Goal: Information Seeking & Learning: Check status

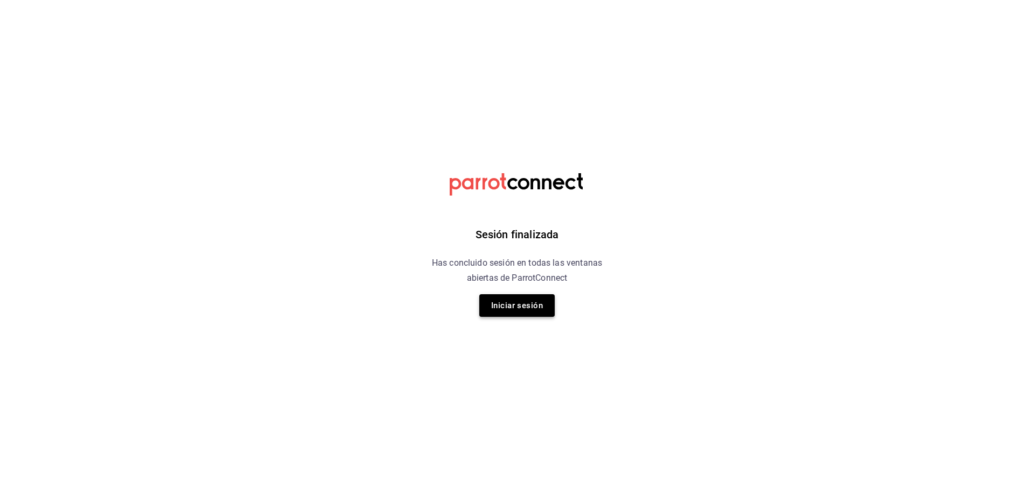
click at [513, 305] on button "Iniciar sesión" at bounding box center [516, 306] width 75 height 23
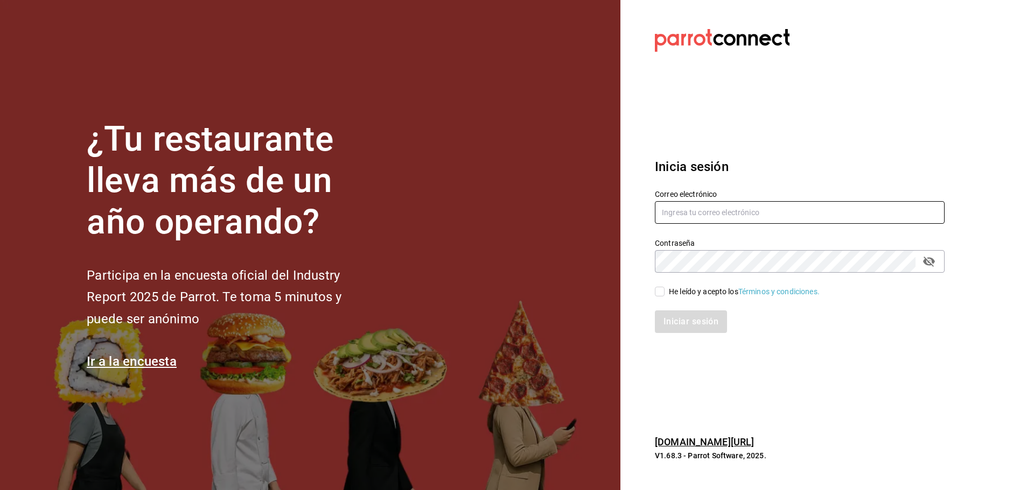
click at [716, 214] on input "text" at bounding box center [800, 212] width 290 height 23
click at [704, 213] on input "suministros cafedelprofesor.mx" at bounding box center [800, 212] width 290 height 23
type input "suministros@cafedelprofesor.mx"
click at [688, 296] on div "He leído y acepto los Términos y condiciones." at bounding box center [744, 291] width 151 height 11
click at [664, 296] on input "He leído y acepto los Términos y condiciones." at bounding box center [660, 292] width 10 height 10
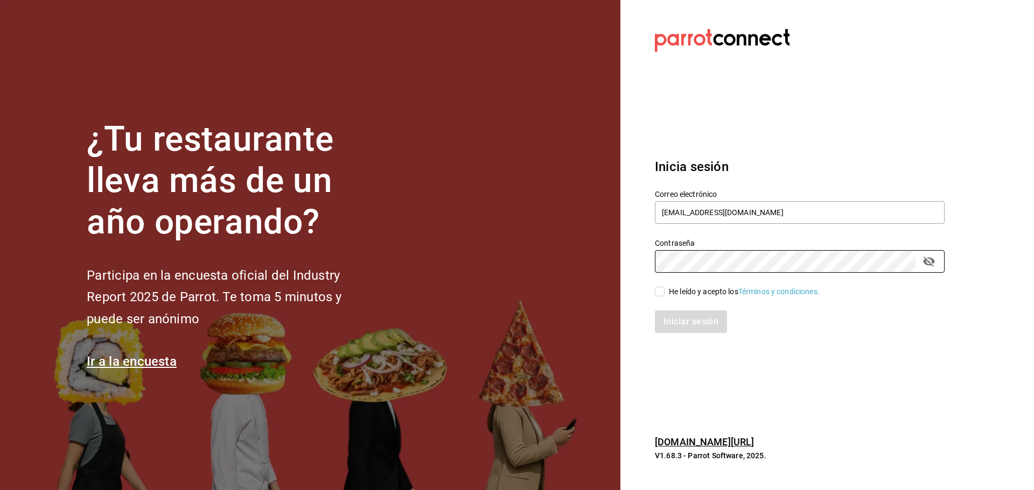
checkbox input "true"
click at [684, 313] on button "Iniciar sesión" at bounding box center [691, 322] width 73 height 23
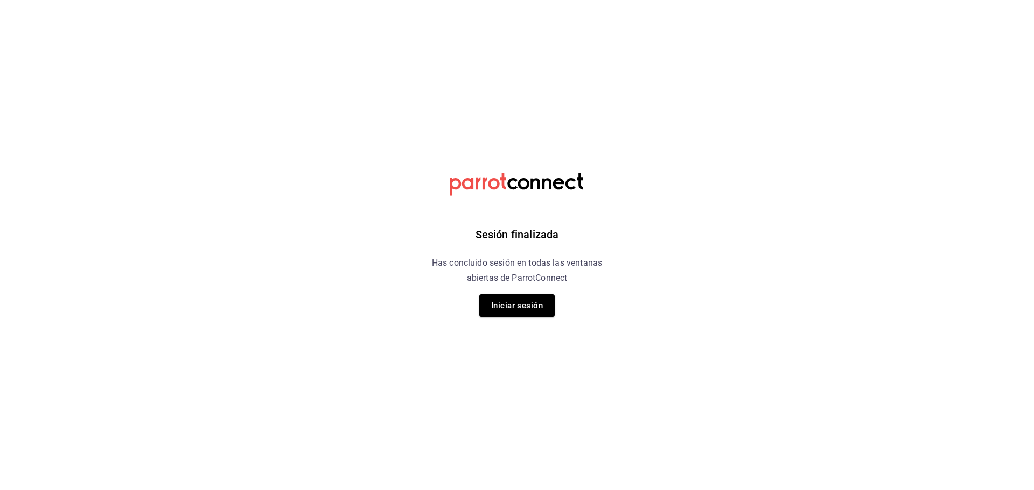
click at [522, 318] on div "Sesión finalizada Has concluido sesión en todas las ventanas abiertas de Parrot…" at bounding box center [517, 245] width 272 height 490
click at [520, 311] on button "Iniciar sesión" at bounding box center [516, 306] width 75 height 23
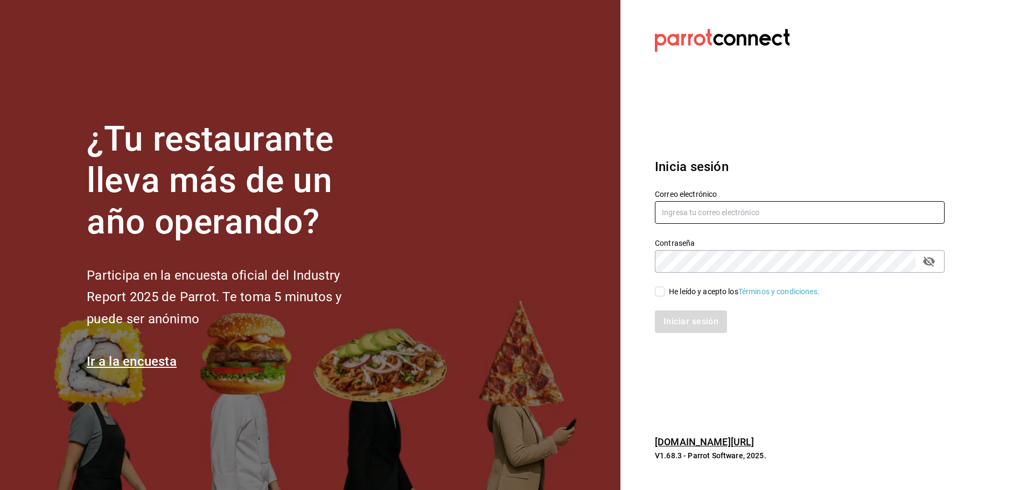
click at [733, 213] on input "text" at bounding box center [800, 212] width 290 height 23
type input "suministros@cafedelprofesor.mx"
click at [698, 291] on div "He leído y acepto los Términos y condiciones." at bounding box center [744, 291] width 151 height 11
click at [664, 291] on input "He leído y acepto los Términos y condiciones." at bounding box center [660, 292] width 10 height 10
checkbox input "true"
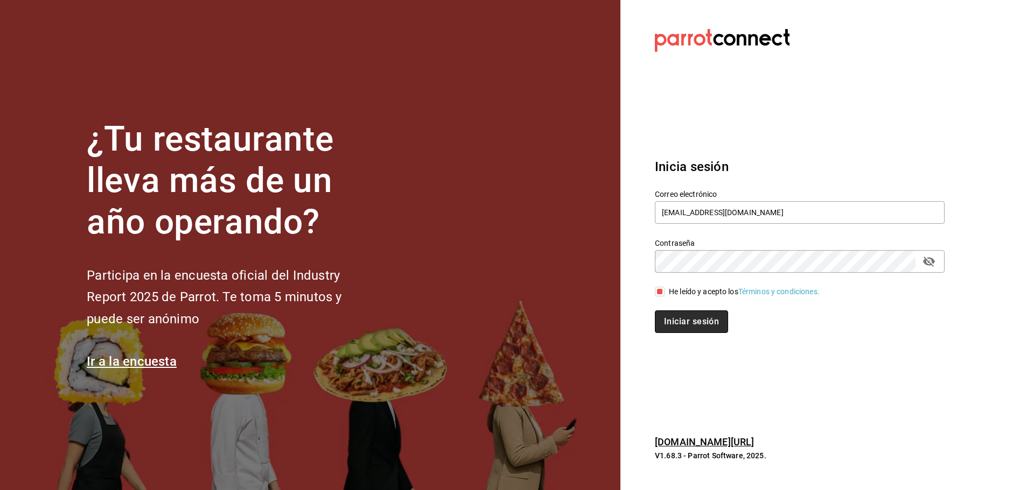
click at [693, 316] on button "Iniciar sesión" at bounding box center [691, 322] width 73 height 23
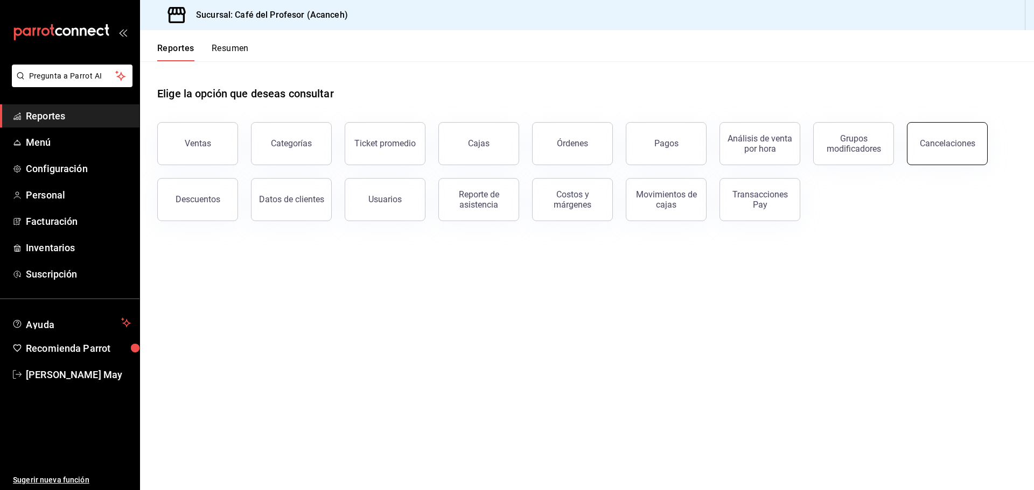
click at [931, 145] on div "Cancelaciones" at bounding box center [947, 143] width 55 height 10
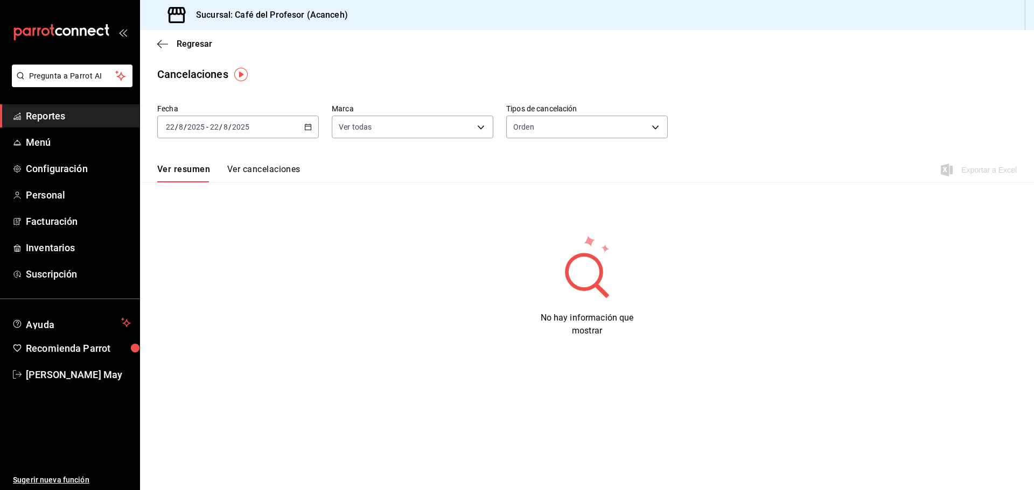
click at [258, 137] on div "[DATE] [DATE] - [DATE] [DATE]" at bounding box center [238, 127] width 162 height 23
click at [219, 279] on span "Rango de fechas" at bounding box center [207, 280] width 83 height 11
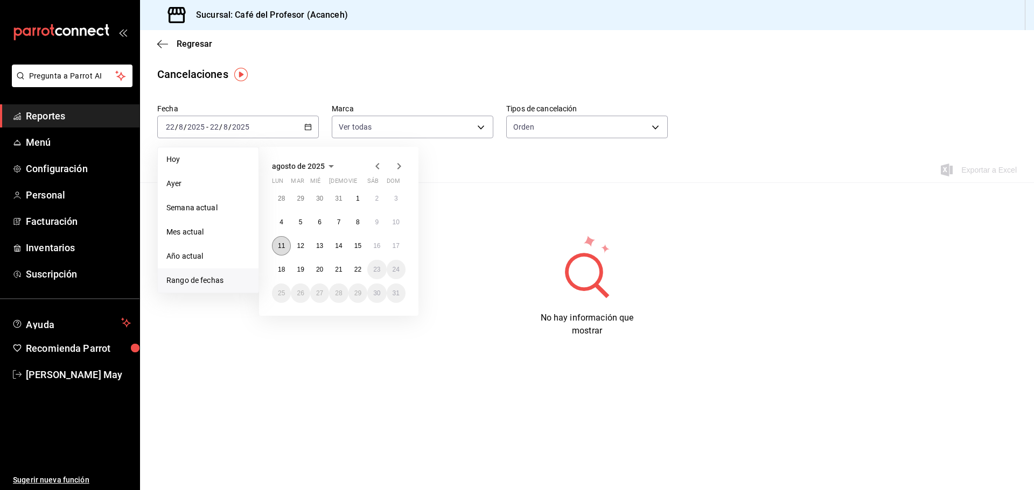
click at [282, 244] on abbr "11" at bounding box center [281, 246] width 7 height 8
click at [395, 242] on abbr "17" at bounding box center [395, 246] width 7 height 8
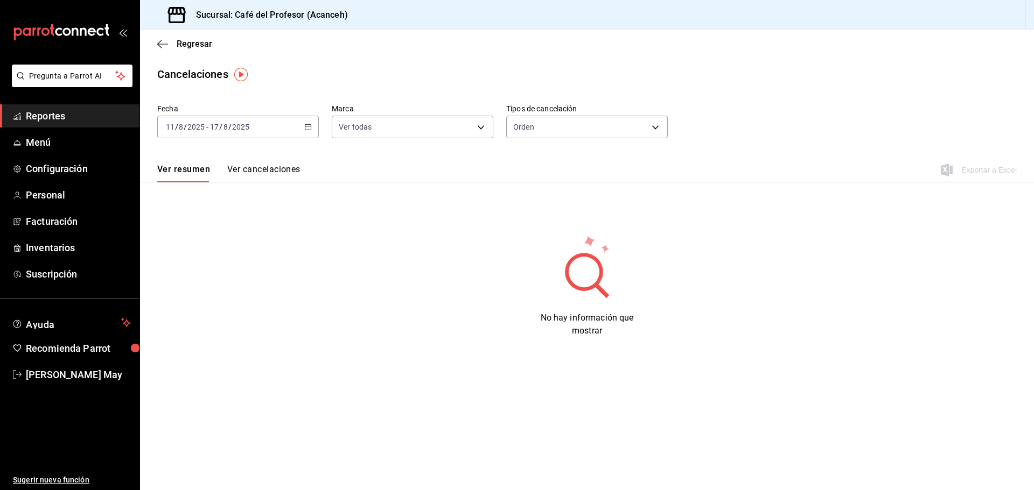
click at [303, 177] on div "Ver resumen Ver cancelaciones Exportar a Excel" at bounding box center [587, 166] width 894 height 31
click at [298, 174] on button "Ver cancelaciones" at bounding box center [263, 173] width 73 height 18
click at [279, 128] on div "[DATE] [DATE] - [DATE] [DATE]" at bounding box center [238, 127] width 162 height 23
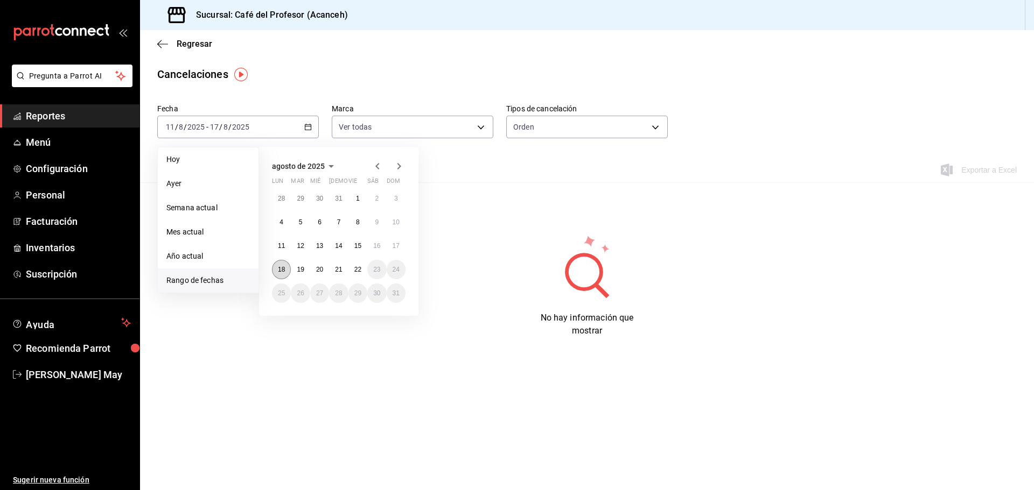
click at [275, 268] on button "18" at bounding box center [281, 269] width 19 height 19
click at [358, 270] on abbr "22" at bounding box center [357, 270] width 7 height 8
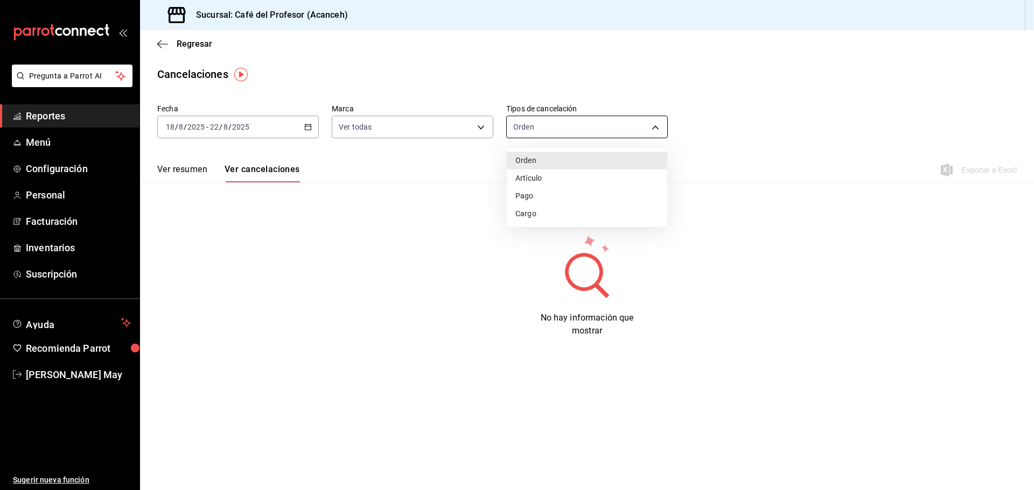
click at [537, 133] on body "Pregunta a Parrot AI Reportes Menú Configuración Personal Facturación Inventari…" at bounding box center [517, 245] width 1034 height 490
click at [569, 155] on li "Orden" at bounding box center [587, 161] width 160 height 18
click at [569, 131] on body "Pregunta a Parrot AI Reportes Menú Configuración Personal Facturación Inventari…" at bounding box center [517, 245] width 1034 height 490
click at [552, 177] on li "Artículo" at bounding box center [587, 179] width 160 height 18
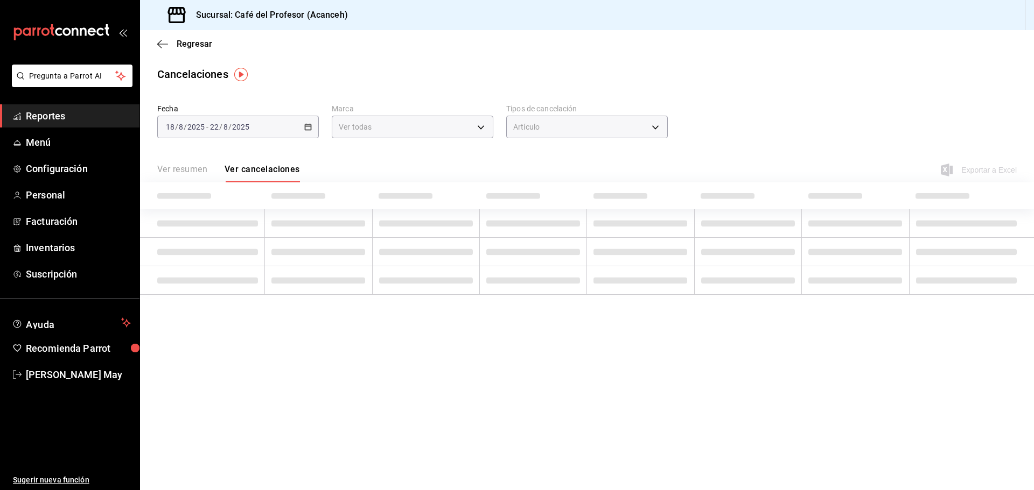
type input "ORDER_ITEM"
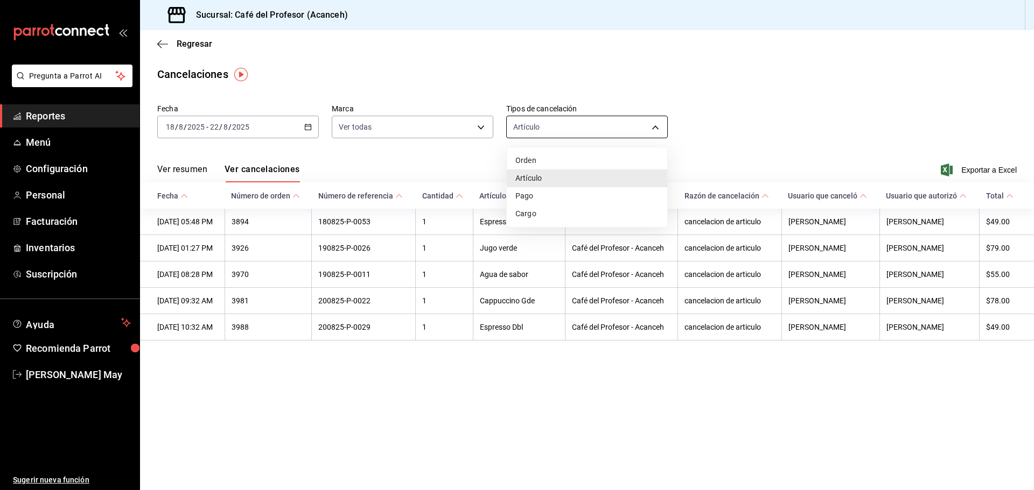
click at [548, 122] on body "Pregunta a Parrot AI Reportes Menú Configuración Personal Facturación Inventari…" at bounding box center [517, 245] width 1034 height 490
click at [451, 302] on div at bounding box center [517, 245] width 1034 height 490
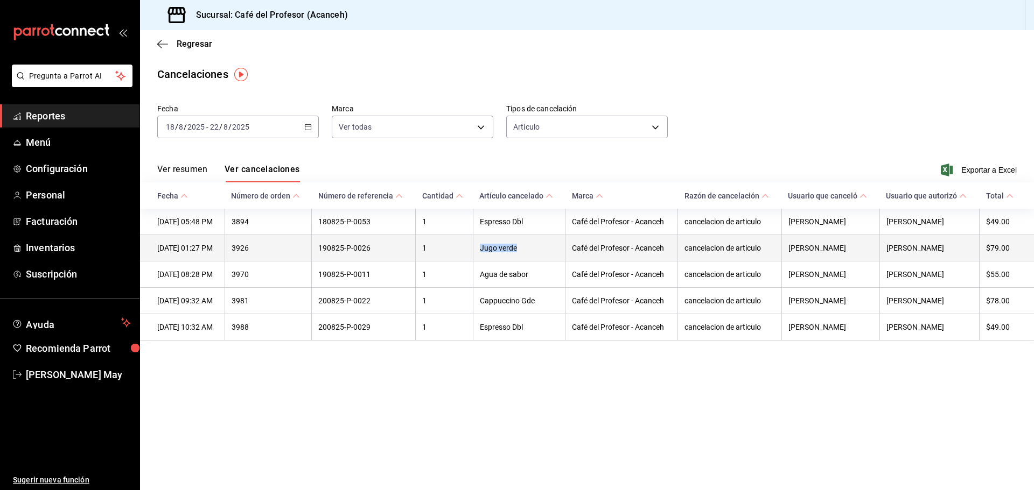
drag, startPoint x: 546, startPoint y: 249, endPoint x: 486, endPoint y: 249, distance: 60.8
click at [486, 249] on th "Jugo verde" at bounding box center [519, 248] width 92 height 26
drag, startPoint x: 541, startPoint y: 252, endPoint x: 507, endPoint y: 257, distance: 34.3
click at [507, 257] on th "Jugo verde" at bounding box center [519, 248] width 92 height 26
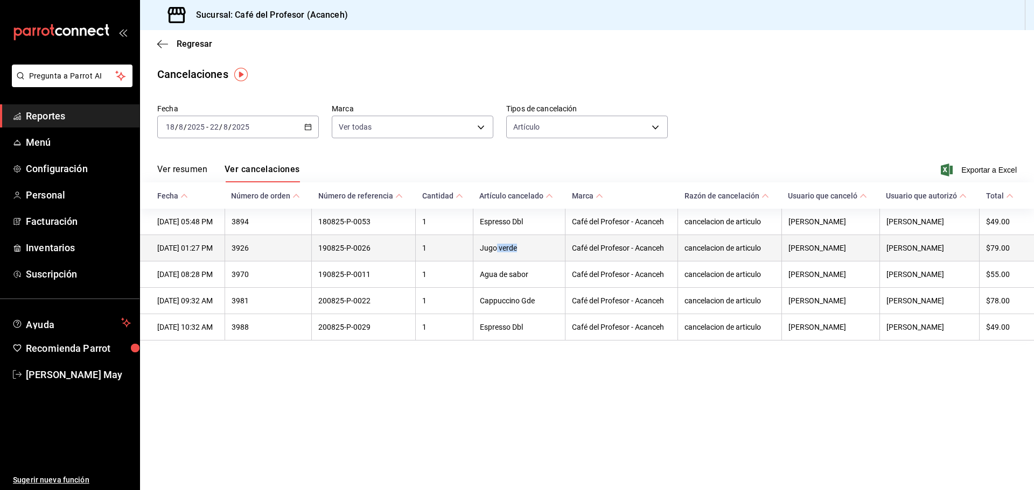
click at [517, 252] on th "Jugo verde" at bounding box center [519, 248] width 92 height 26
click at [542, 252] on th "Jugo verde" at bounding box center [519, 248] width 92 height 26
click at [523, 251] on th "Jugo verde" at bounding box center [519, 248] width 92 height 26
click at [524, 251] on th "Jugo verde" at bounding box center [519, 248] width 92 height 26
click at [543, 249] on th "Jugo verde" at bounding box center [519, 248] width 92 height 26
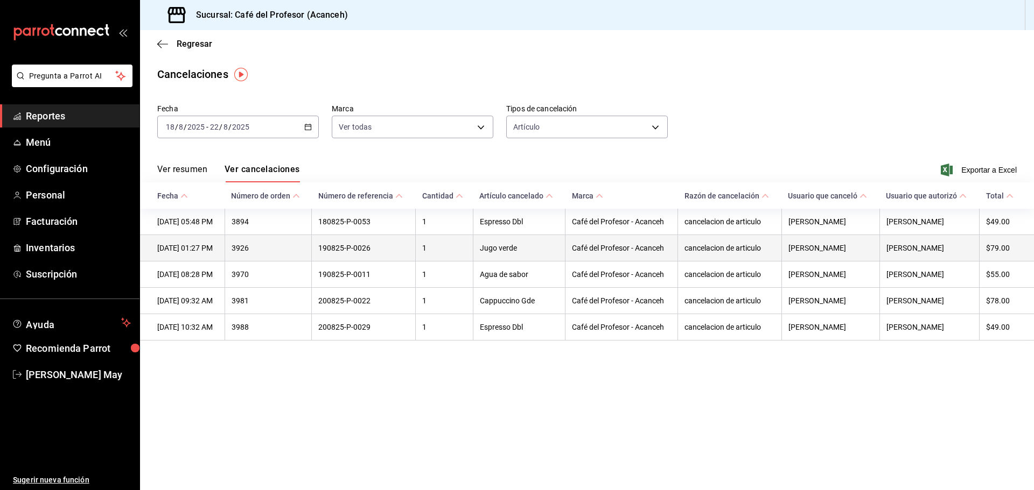
click at [543, 249] on th "Jugo verde" at bounding box center [519, 248] width 92 height 26
drag, startPoint x: 543, startPoint y: 249, endPoint x: 565, endPoint y: 249, distance: 21.5
click at [565, 249] on th "Jugo verde" at bounding box center [519, 248] width 92 height 26
drag, startPoint x: 594, startPoint y: 252, endPoint x: 700, endPoint y: 251, distance: 106.1
click at [598, 252] on th "Café del Profesor - Acanceh" at bounding box center [621, 248] width 113 height 26
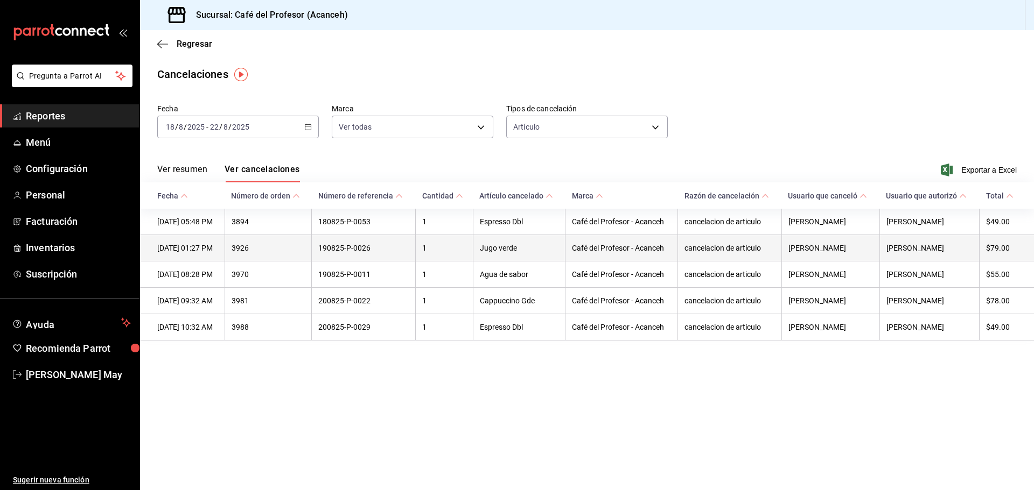
click at [712, 251] on th "cancelacion de articulo" at bounding box center [730, 248] width 104 height 26
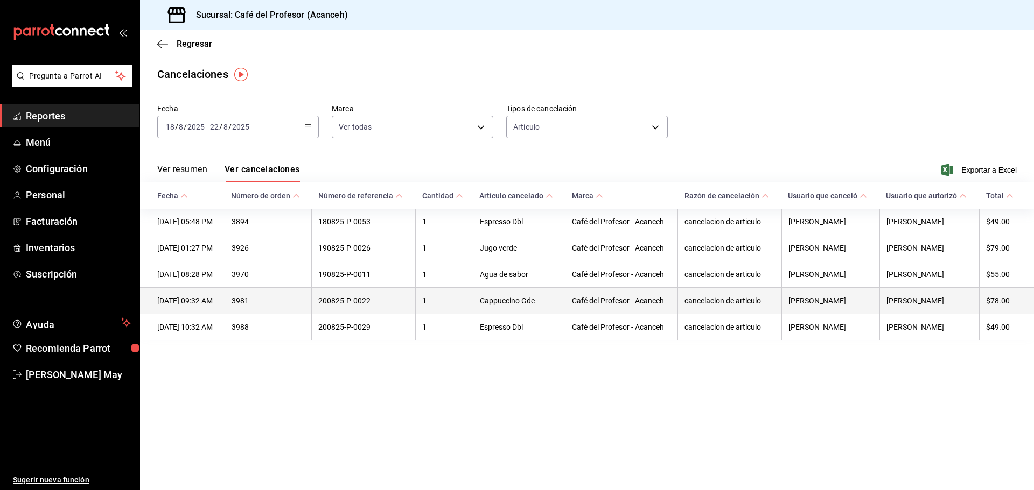
click at [416, 307] on th "200825-P-0022" at bounding box center [364, 301] width 104 height 26
click at [645, 312] on th "Café del Profesor - Acanceh" at bounding box center [621, 301] width 113 height 26
click at [928, 308] on th "[PERSON_NAME]" at bounding box center [929, 301] width 100 height 26
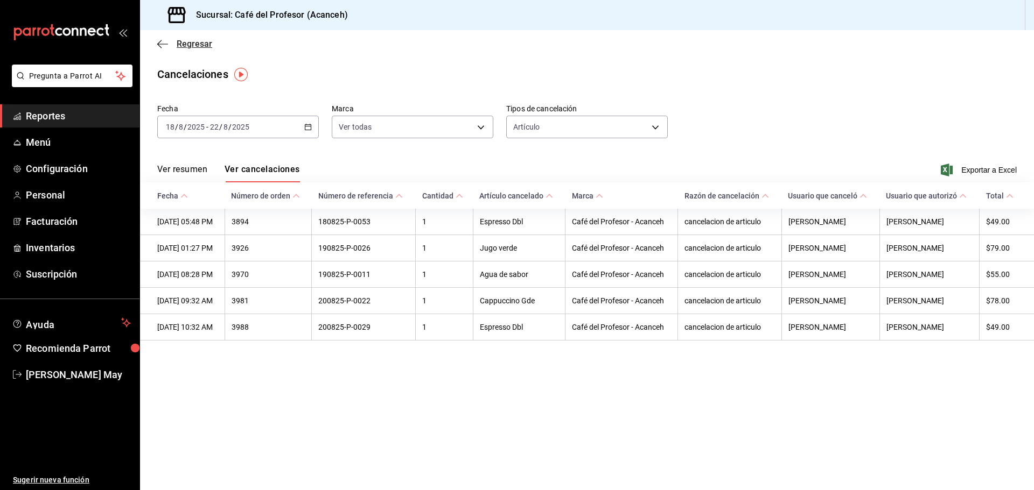
click at [181, 48] on span "Regresar" at bounding box center [195, 44] width 36 height 10
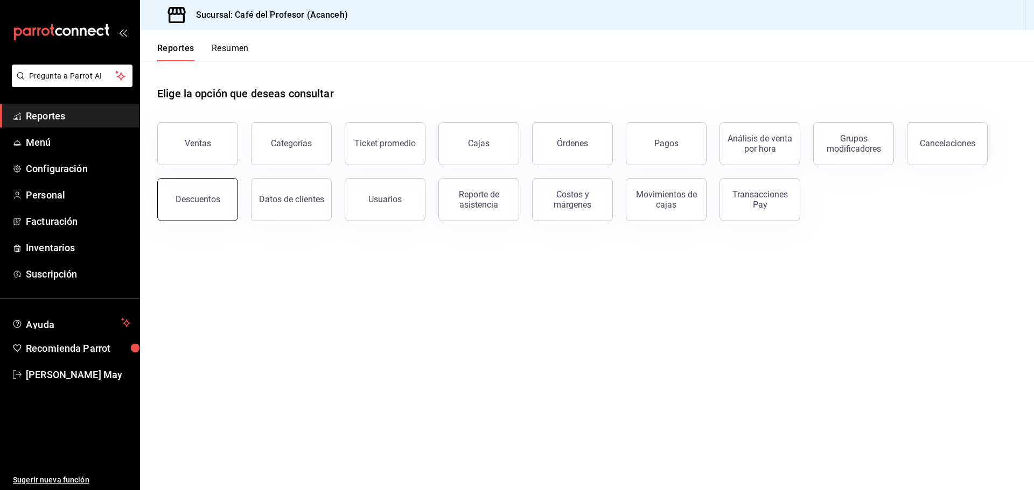
click at [209, 187] on button "Descuentos" at bounding box center [197, 199] width 81 height 43
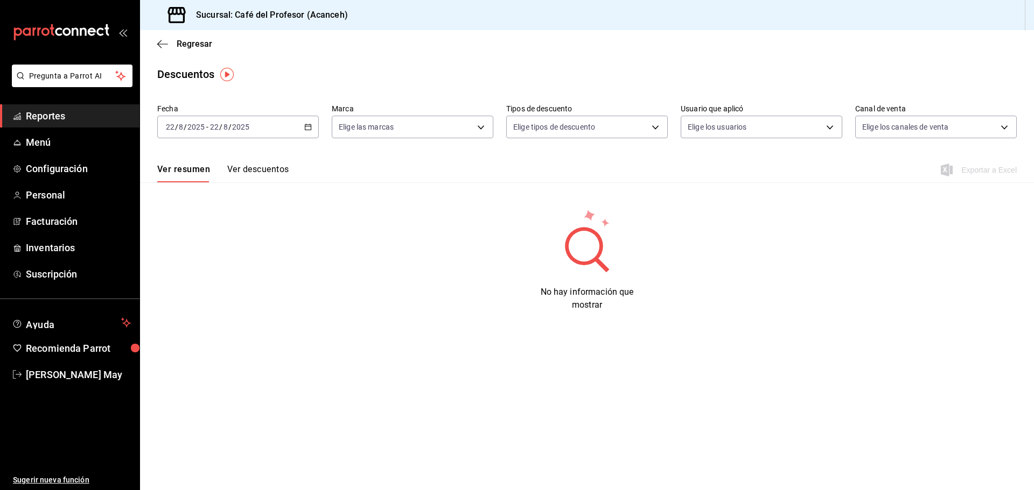
click at [294, 133] on div "[DATE] [DATE] - [DATE] [DATE]" at bounding box center [238, 127] width 162 height 23
click at [227, 278] on span "Rango de fechas" at bounding box center [207, 280] width 83 height 11
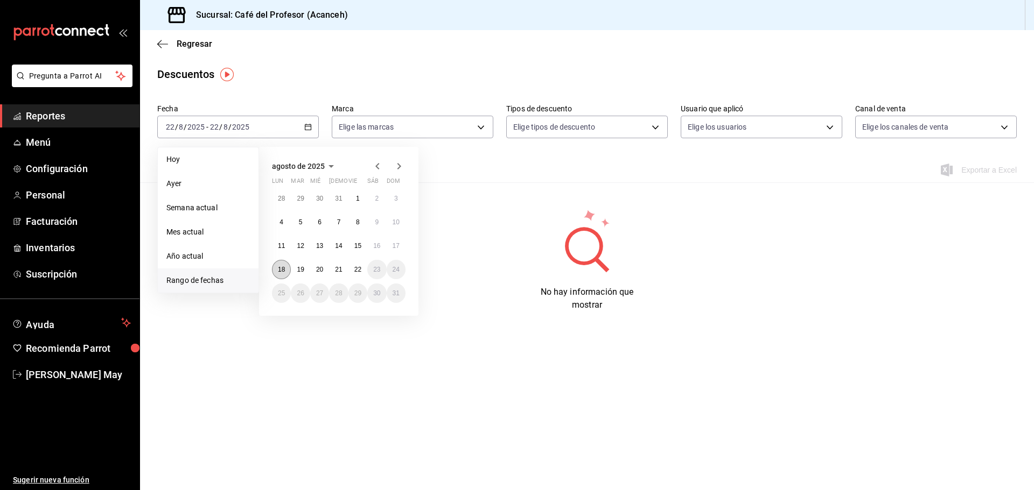
click at [282, 262] on button "18" at bounding box center [281, 269] width 19 height 19
click at [361, 265] on button "22" at bounding box center [357, 269] width 19 height 19
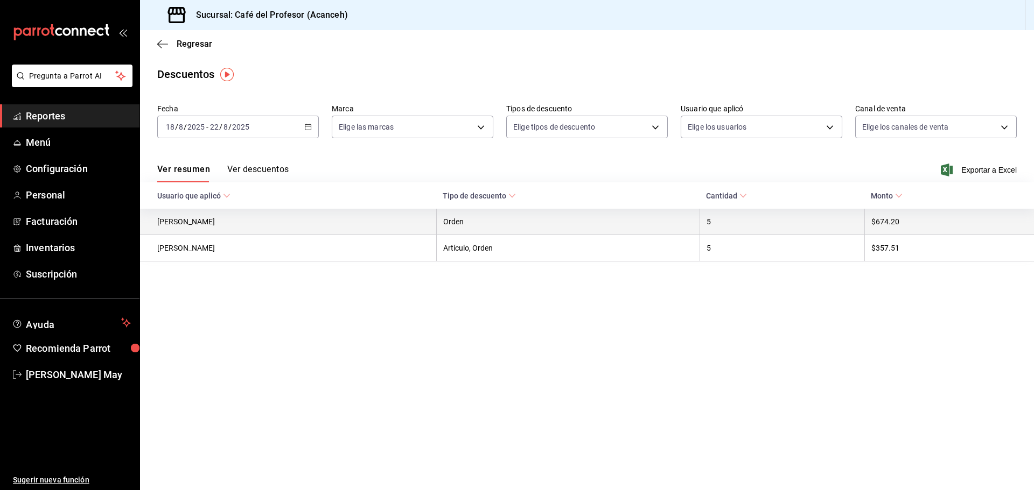
click at [320, 228] on th "[PERSON_NAME]" at bounding box center [288, 222] width 296 height 26
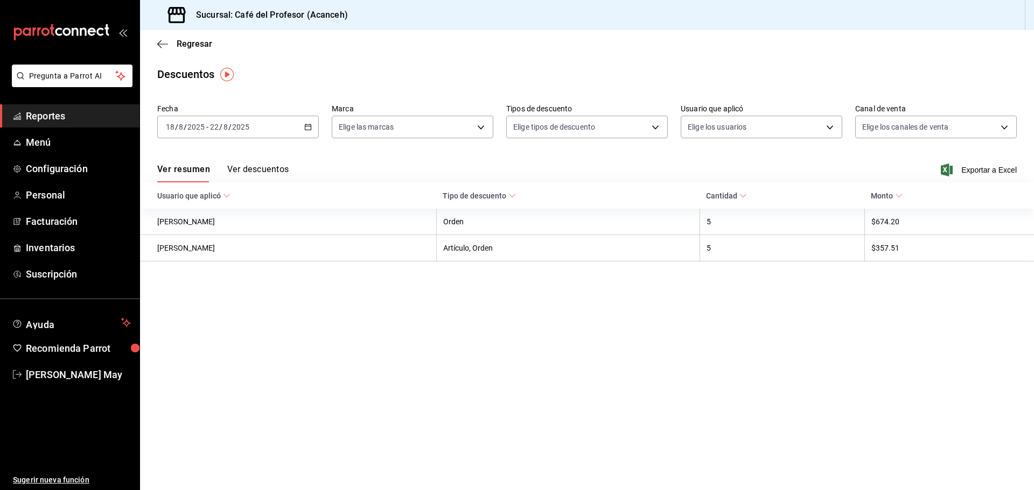
click at [262, 175] on button "Ver descuentos" at bounding box center [257, 173] width 61 height 18
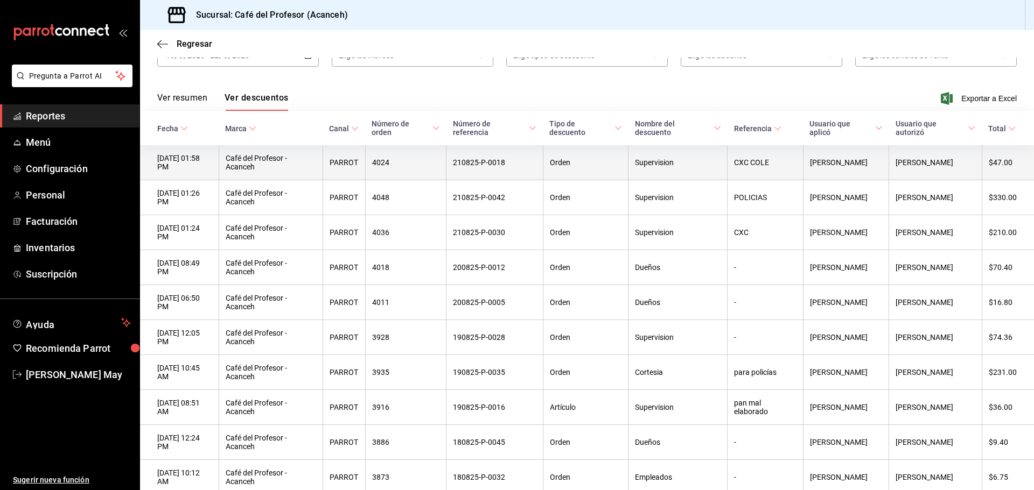
scroll to position [71, 0]
drag, startPoint x: 527, startPoint y: 163, endPoint x: 462, endPoint y: 165, distance: 64.7
click at [462, 165] on th "210825-P-0018" at bounding box center [494, 163] width 96 height 35
copy th "210825-P-0018"
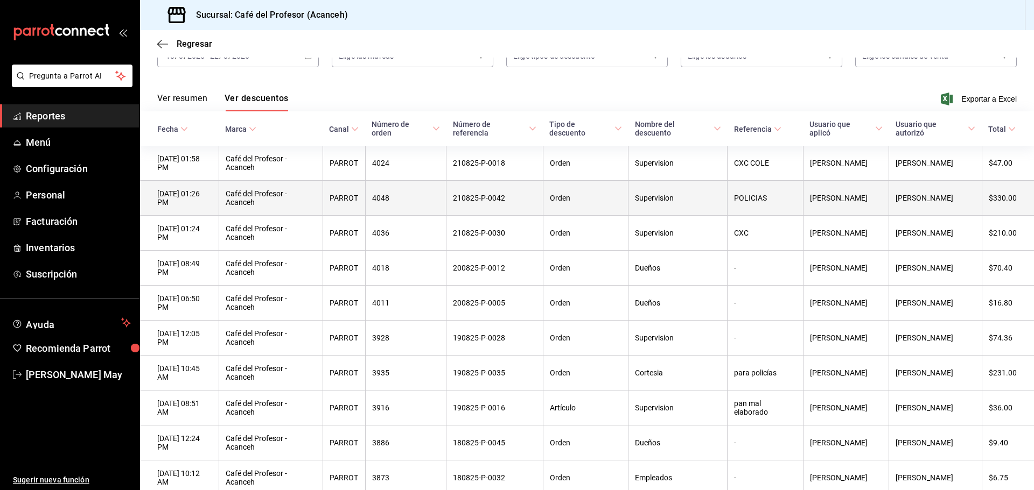
click at [314, 201] on th "Café del Profesor - Acanceh" at bounding box center [271, 198] width 104 height 35
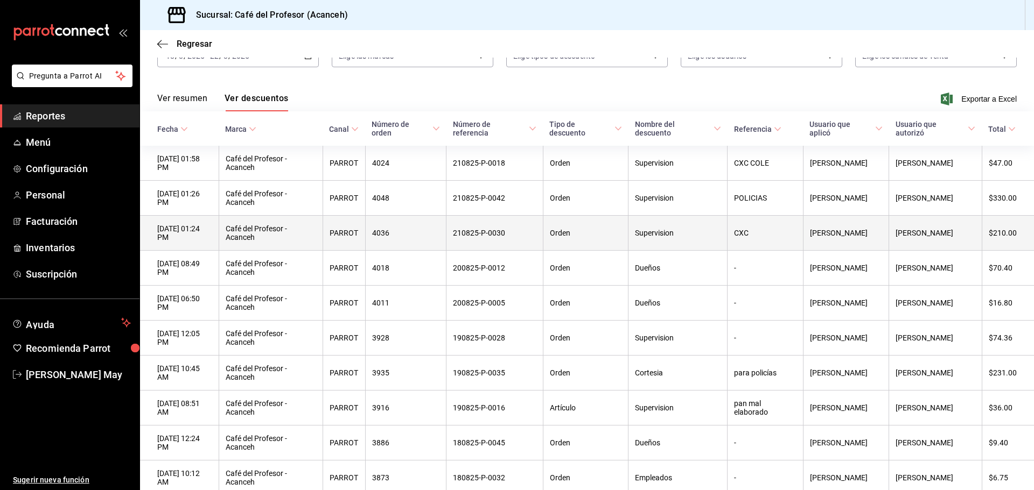
click at [744, 236] on th "CXC" at bounding box center [764, 233] width 75 height 35
click at [759, 235] on th "CXC" at bounding box center [764, 233] width 75 height 35
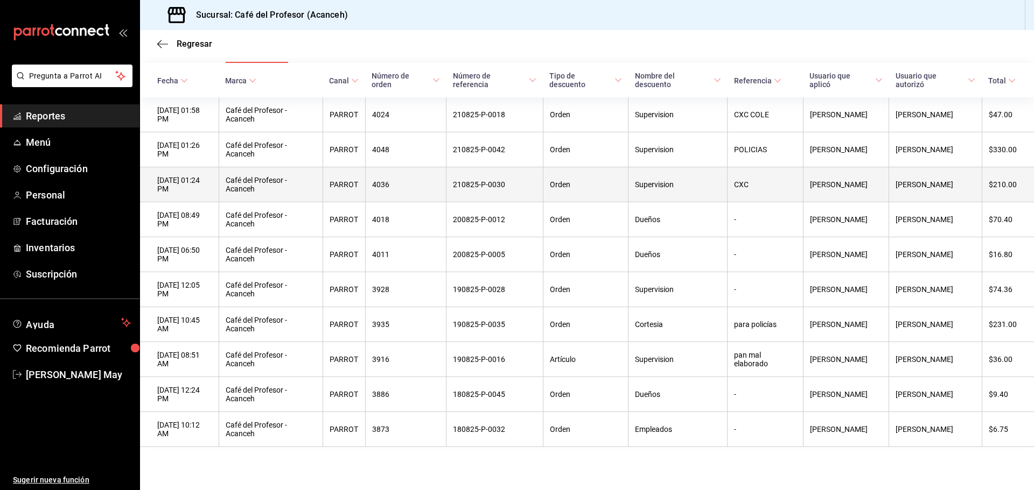
scroll to position [131, 0]
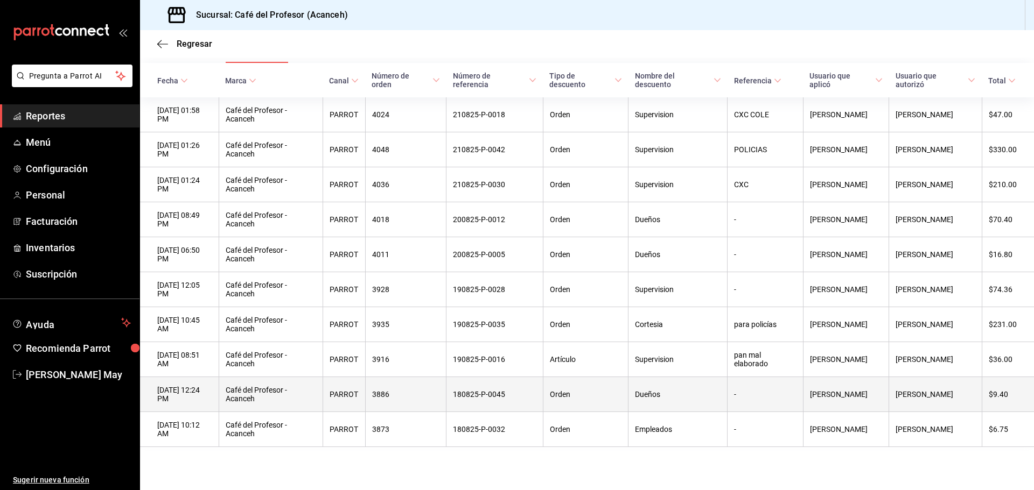
click at [646, 395] on th "Dueños" at bounding box center [677, 394] width 99 height 35
drag, startPoint x: 675, startPoint y: 396, endPoint x: 323, endPoint y: 396, distance: 352.7
click at [626, 400] on tr "[DATE] 12:24 PM Café del Profesor - Acanceh PARROT 3886 180825-P-0045 Orden Due…" at bounding box center [587, 394] width 894 height 35
click at [159, 395] on th "[DATE] 12:24 PM" at bounding box center [179, 394] width 79 height 35
drag, startPoint x: 506, startPoint y: 390, endPoint x: 726, endPoint y: 394, distance: 220.2
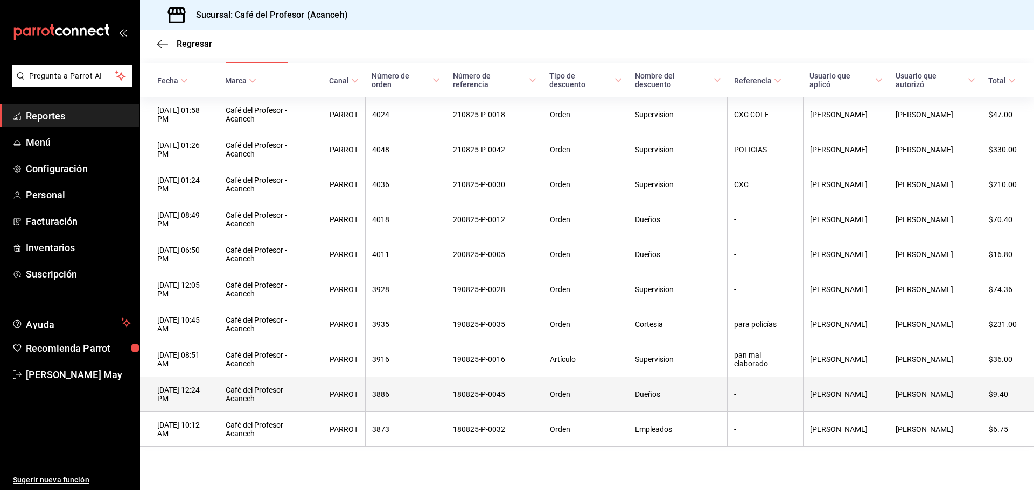
click at [508, 390] on th "180825-P-0045" at bounding box center [494, 394] width 96 height 35
click at [727, 394] on th "Dueños" at bounding box center [677, 394] width 99 height 35
drag, startPoint x: 698, startPoint y: 397, endPoint x: 677, endPoint y: 403, distance: 22.3
click at [677, 403] on th "Dueños" at bounding box center [677, 394] width 99 height 35
click at [655, 393] on th "Dueños" at bounding box center [677, 394] width 99 height 35
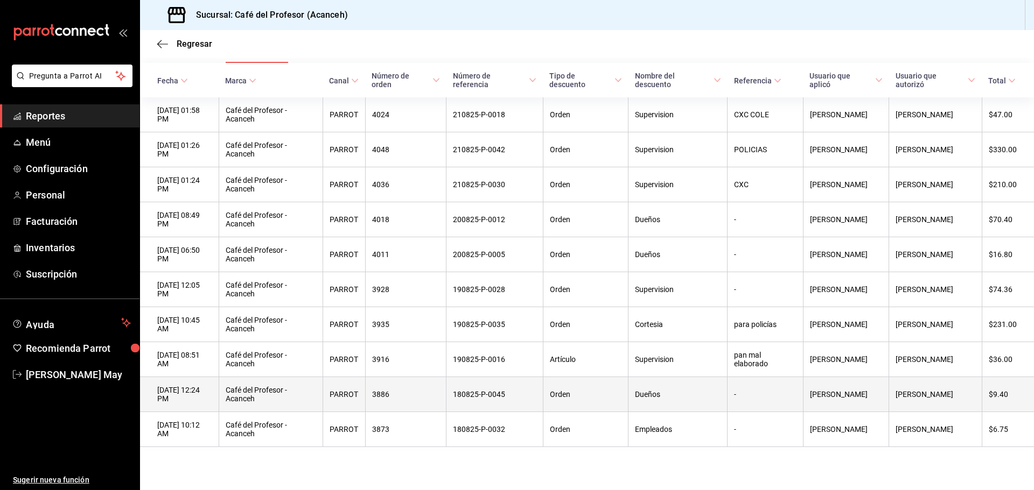
click at [697, 392] on th "Dueños" at bounding box center [677, 394] width 99 height 35
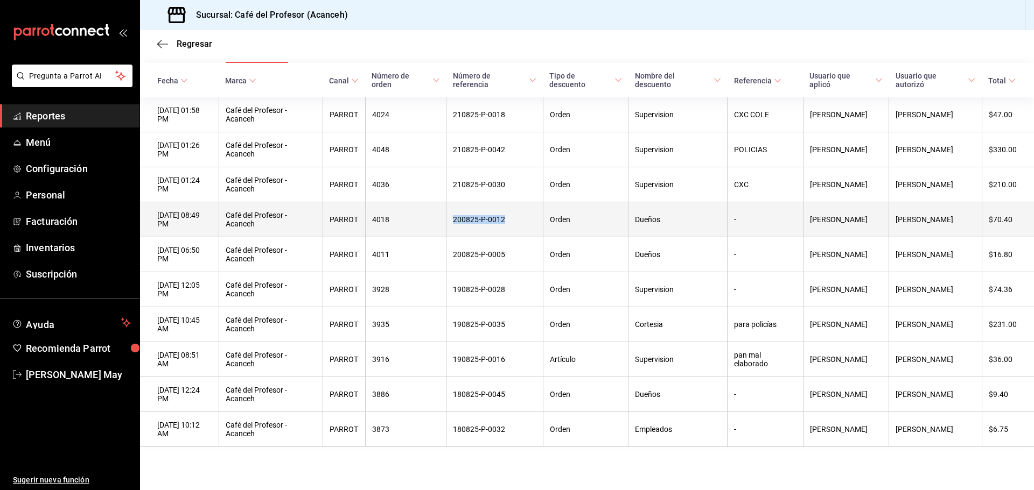
drag, startPoint x: 527, startPoint y: 212, endPoint x: 464, endPoint y: 209, distance: 63.6
click at [464, 209] on th "200825-P-0012" at bounding box center [494, 219] width 96 height 35
copy th "200825-P-0012"
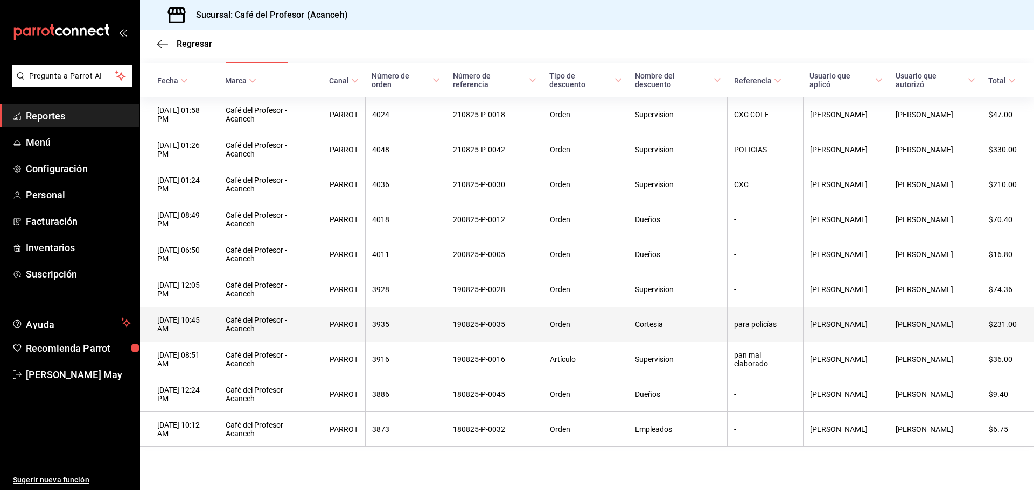
click at [727, 322] on th "Cortesia" at bounding box center [677, 324] width 99 height 35
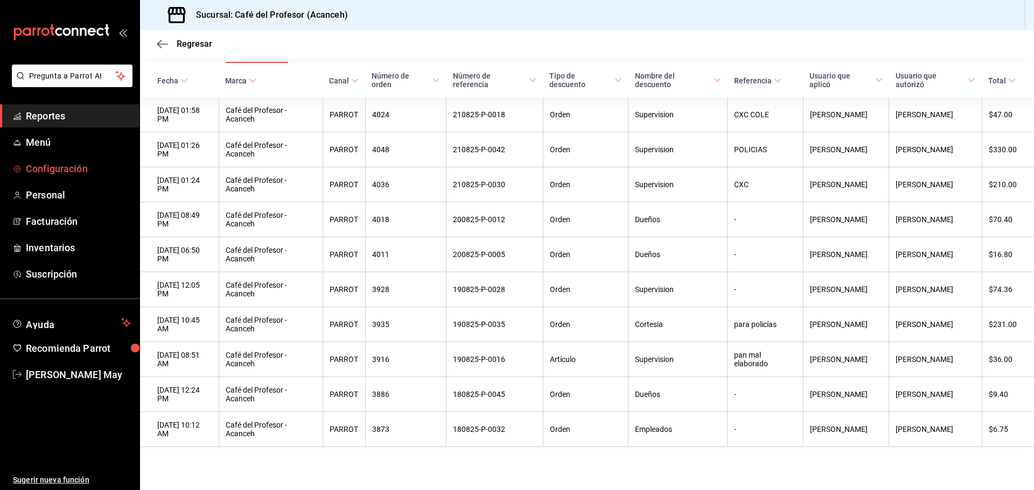
click at [57, 164] on span "Configuración" at bounding box center [78, 169] width 105 height 15
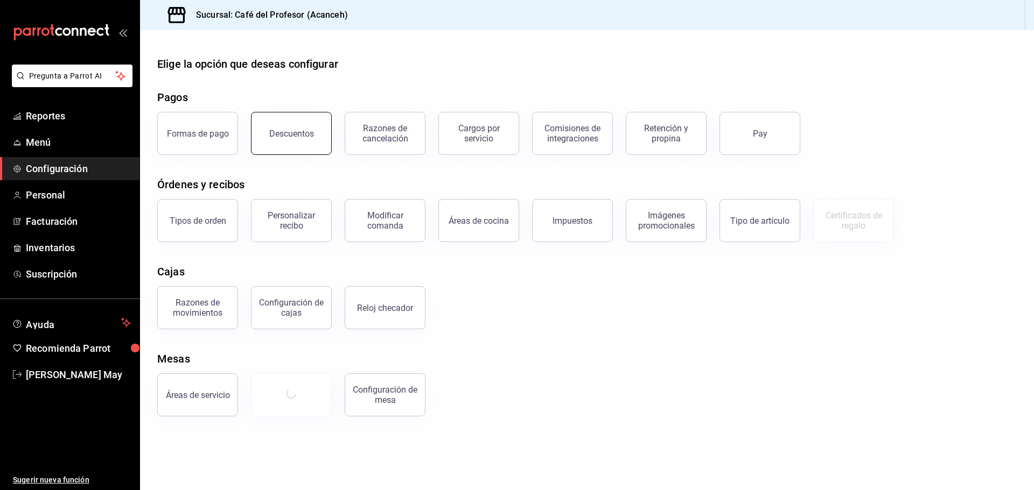
click at [308, 144] on button "Descuentos" at bounding box center [291, 133] width 81 height 43
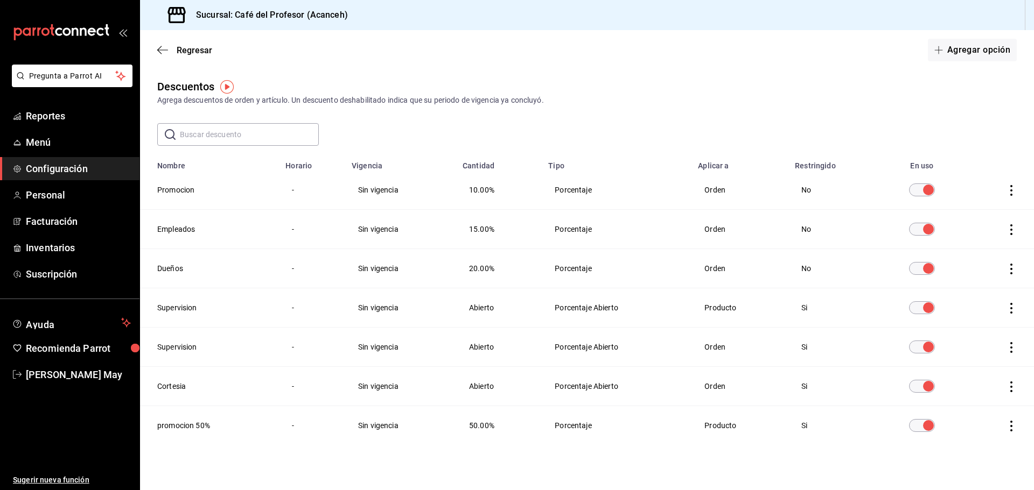
click at [88, 171] on span "Configuración" at bounding box center [78, 169] width 105 height 15
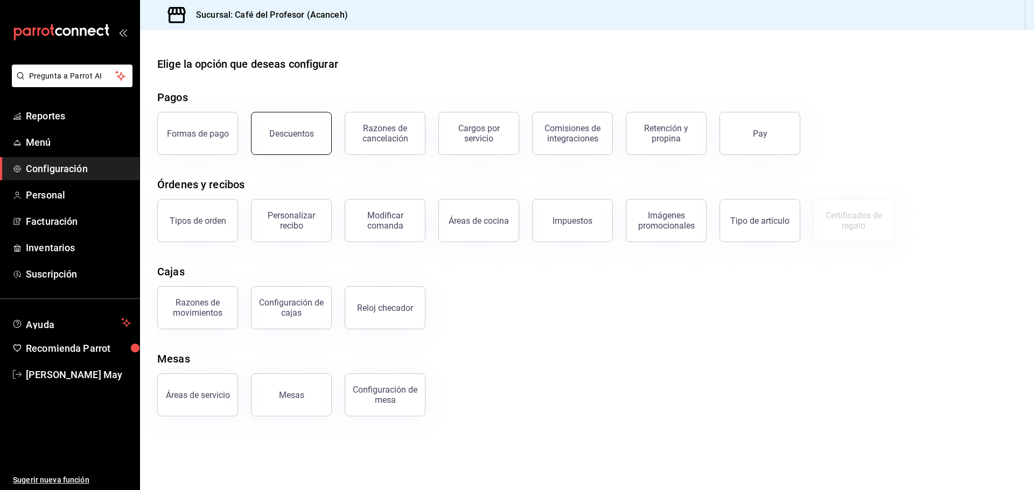
click at [303, 138] on div "Descuentos" at bounding box center [291, 134] width 45 height 10
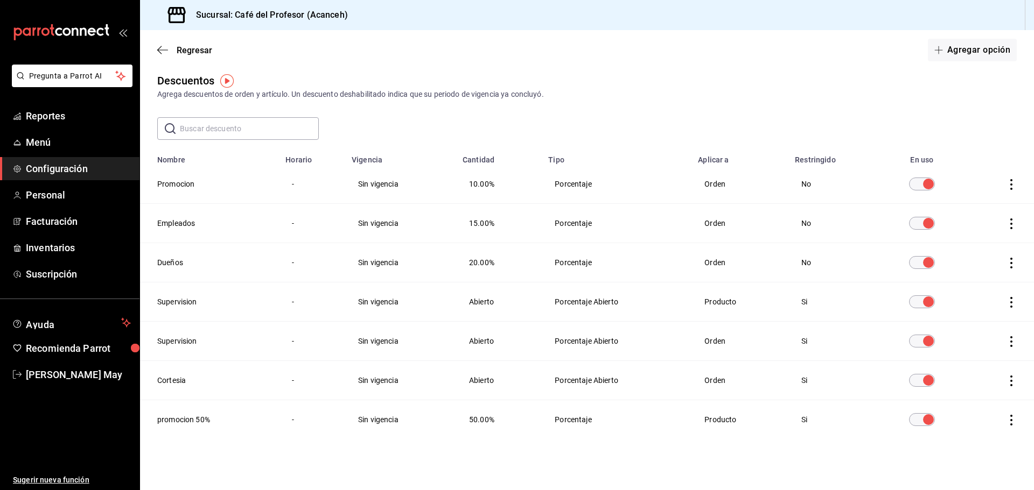
scroll to position [11, 0]
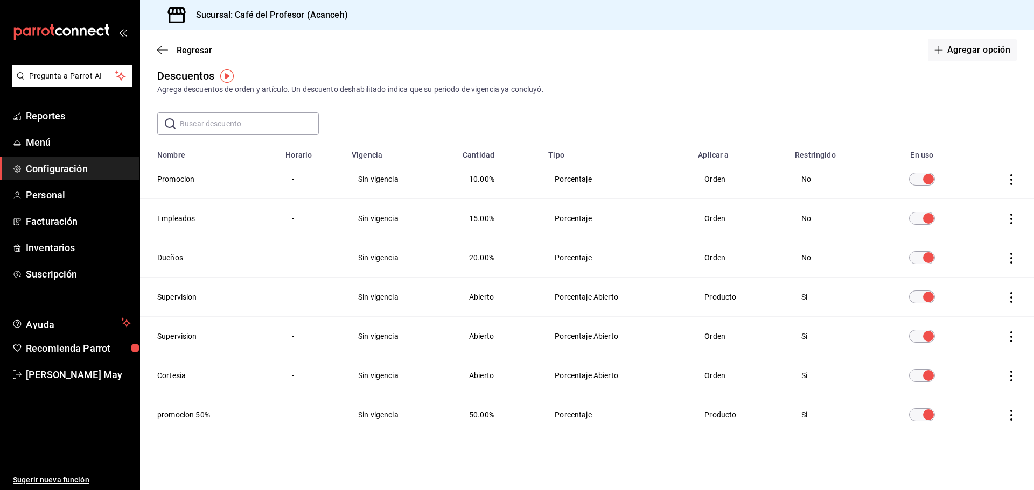
click at [285, 260] on td "-" at bounding box center [312, 258] width 66 height 39
click at [359, 256] on td "Sin vigencia" at bounding box center [400, 258] width 111 height 39
click at [338, 335] on td "-" at bounding box center [312, 336] width 66 height 39
click at [376, 335] on td "Sin vigencia" at bounding box center [400, 336] width 111 height 39
click at [319, 335] on td "-" at bounding box center [312, 336] width 66 height 39
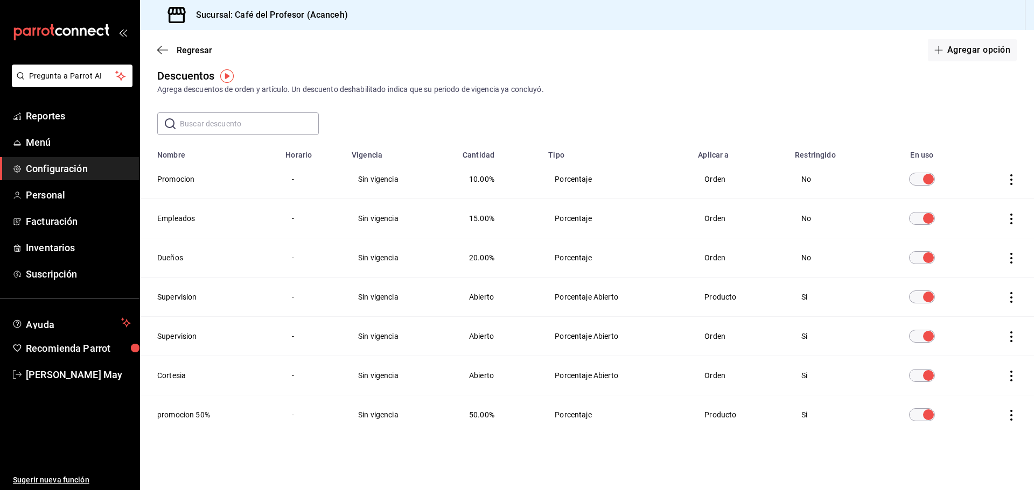
click at [190, 293] on th "Supervision" at bounding box center [209, 297] width 139 height 39
click at [178, 338] on th "Supervision" at bounding box center [209, 336] width 139 height 39
drag, startPoint x: 156, startPoint y: 333, endPoint x: 219, endPoint y: 339, distance: 62.8
click at [218, 339] on th "Supervision" at bounding box center [209, 336] width 139 height 39
click at [564, 335] on td "Porcentaje Abierto" at bounding box center [617, 336] width 150 height 39
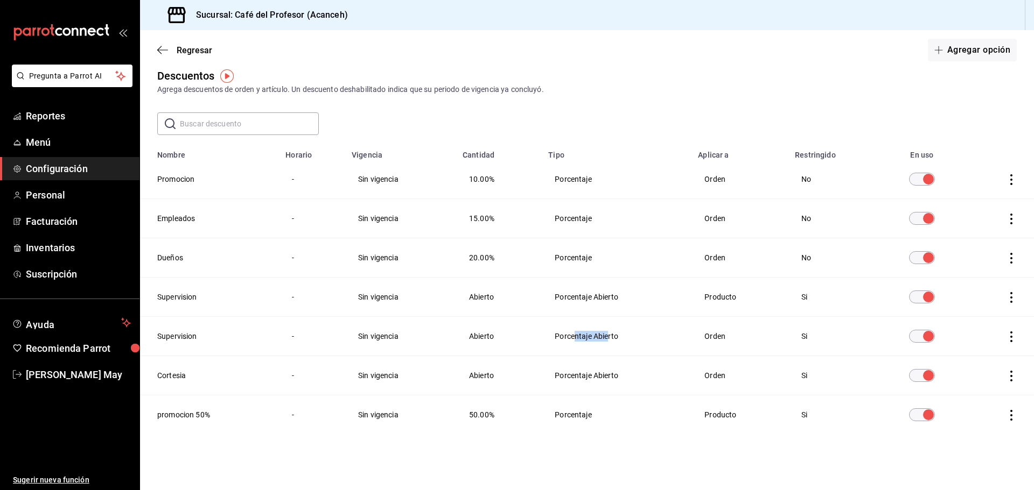
drag, startPoint x: 572, startPoint y: 335, endPoint x: 614, endPoint y: 335, distance: 42.0
click at [613, 335] on td "Porcentaje Abierto" at bounding box center [617, 336] width 150 height 39
drag, startPoint x: 628, startPoint y: 335, endPoint x: 604, endPoint y: 339, distance: 24.4
click at [618, 339] on td "Porcentaje Abierto" at bounding box center [617, 336] width 150 height 39
click at [573, 335] on td "Porcentaje Abierto" at bounding box center [617, 336] width 150 height 39
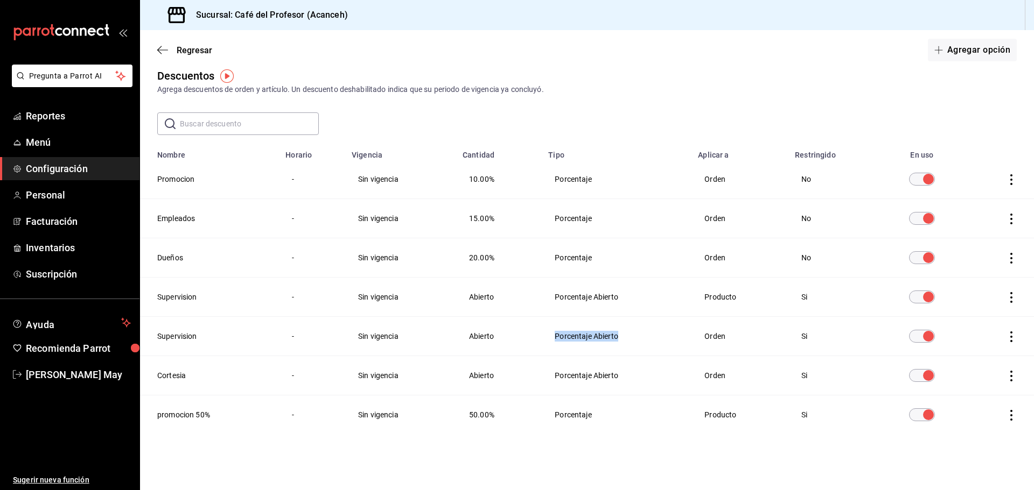
drag, startPoint x: 547, startPoint y: 340, endPoint x: 621, endPoint y: 346, distance: 74.0
click at [621, 346] on td "Porcentaje Abierto" at bounding box center [617, 336] width 150 height 39
click at [630, 341] on td "Porcentaje Abierto" at bounding box center [617, 336] width 150 height 39
click at [347, 425] on td "Sin vigencia" at bounding box center [400, 415] width 111 height 39
click at [376, 377] on td "Sin vigencia" at bounding box center [400, 375] width 111 height 39
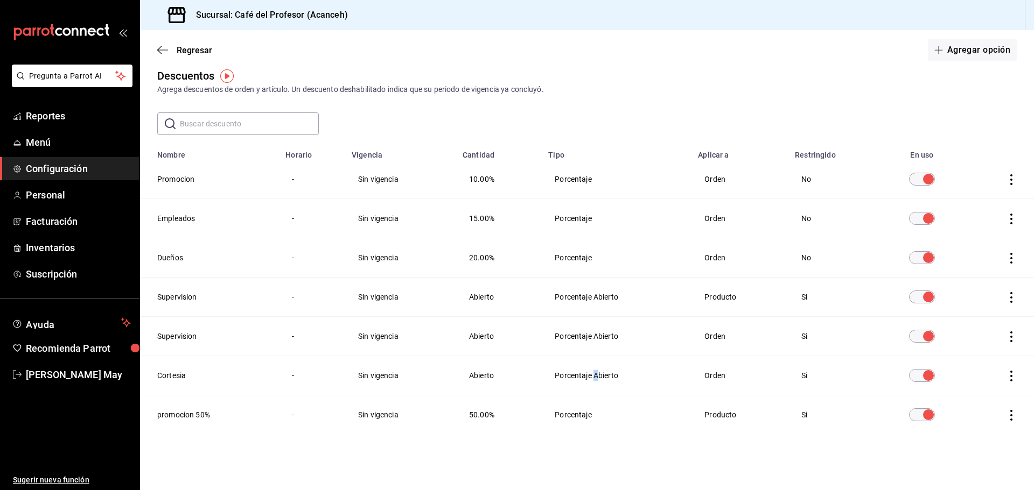
drag, startPoint x: 590, startPoint y: 376, endPoint x: 606, endPoint y: 376, distance: 15.6
click at [601, 376] on td "Porcentaje Abierto" at bounding box center [617, 375] width 150 height 39
click at [566, 383] on td "Porcentaje Abierto" at bounding box center [617, 375] width 150 height 39
click at [496, 368] on td "Abierto" at bounding box center [499, 375] width 86 height 39
click at [824, 157] on th "Restringido" at bounding box center [833, 152] width 90 height 16
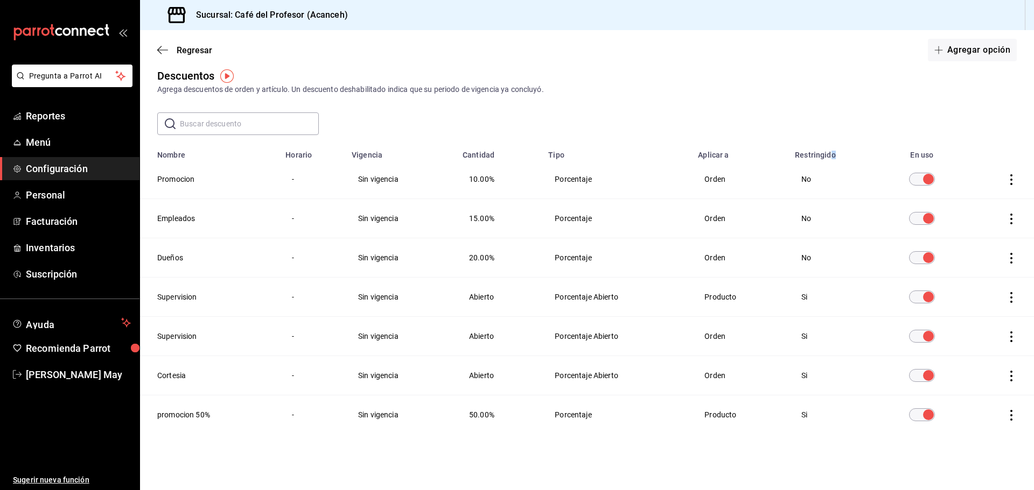
drag, startPoint x: 839, startPoint y: 155, endPoint x: 826, endPoint y: 153, distance: 13.6
click at [826, 153] on th "Restringido" at bounding box center [833, 152] width 90 height 16
click at [825, 153] on th "Restringido" at bounding box center [833, 152] width 90 height 16
click at [56, 110] on span "Reportes" at bounding box center [78, 116] width 105 height 15
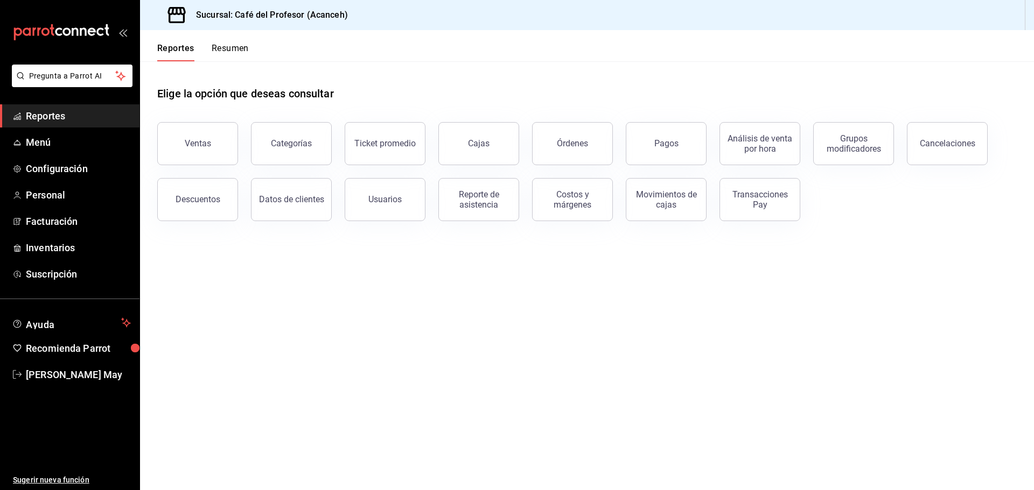
click at [490, 281] on main "Elige la opción que deseas consultar Ventas Categorías Ticket promedio Cajas Ór…" at bounding box center [587, 275] width 894 height 429
click at [553, 128] on button "Órdenes" at bounding box center [572, 143] width 81 height 43
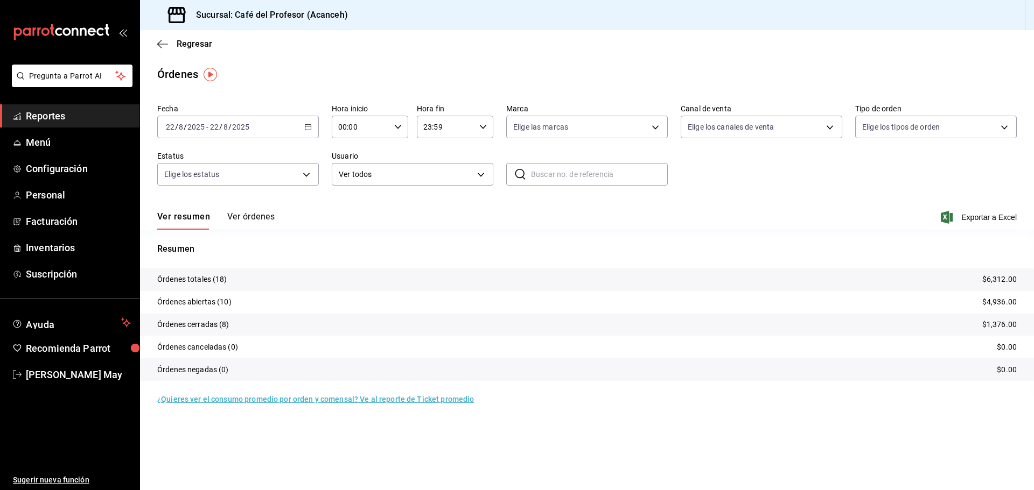
click at [236, 219] on button "Ver órdenes" at bounding box center [250, 221] width 47 height 18
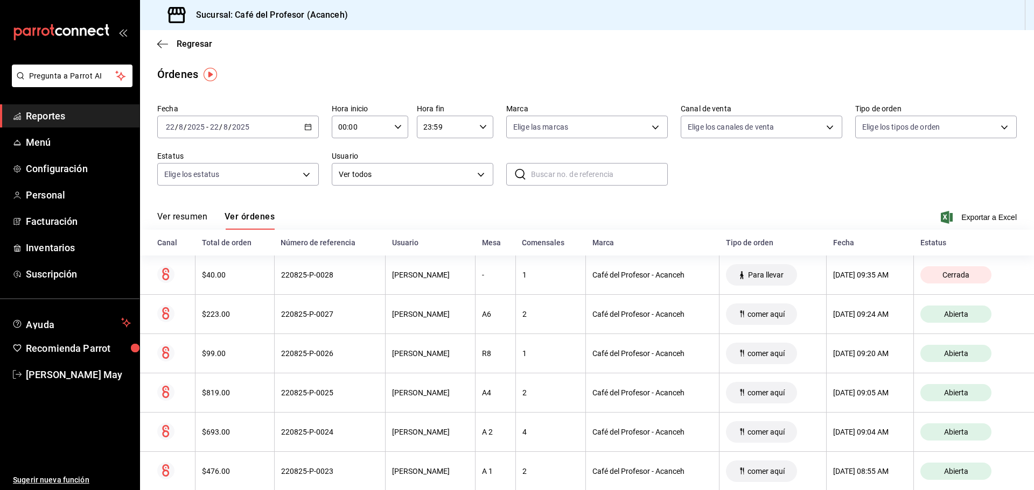
click at [581, 176] on input "text" at bounding box center [599, 175] width 137 height 22
click at [570, 174] on input "text" at bounding box center [599, 175] width 137 height 22
paste input "210825-P-0018"
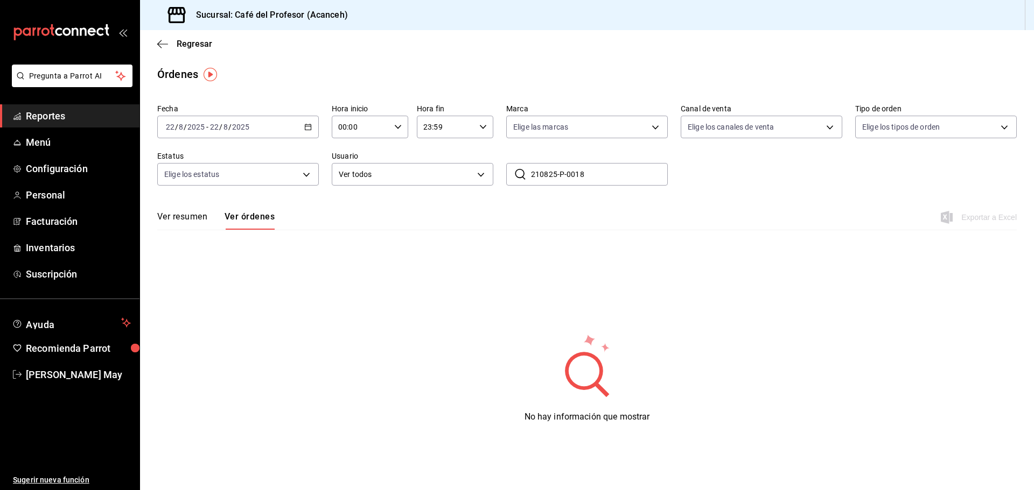
click at [272, 122] on div "[DATE] [DATE] - [DATE] [DATE]" at bounding box center [238, 127] width 162 height 23
click at [212, 280] on span "Rango de fechas" at bounding box center [207, 280] width 83 height 11
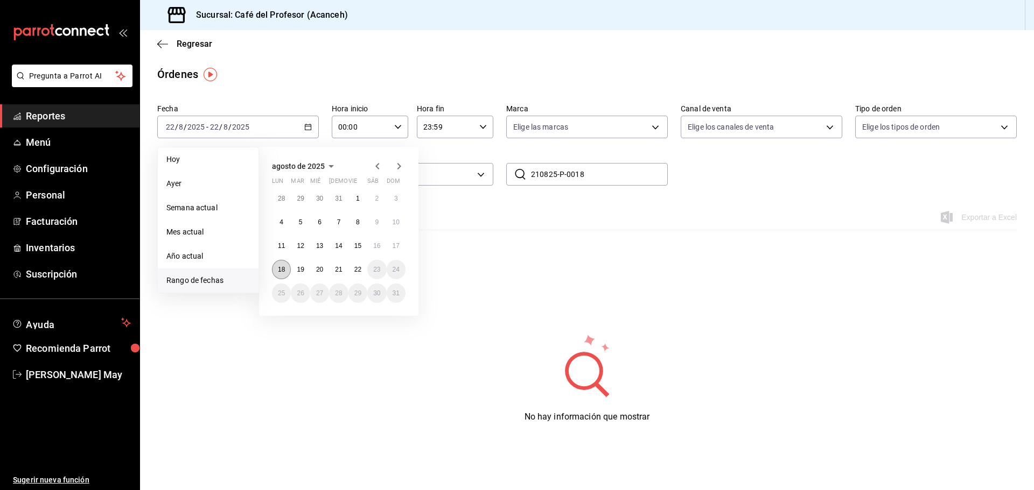
click at [281, 264] on button "18" at bounding box center [281, 269] width 19 height 19
click at [356, 269] on abbr "22" at bounding box center [357, 270] width 7 height 8
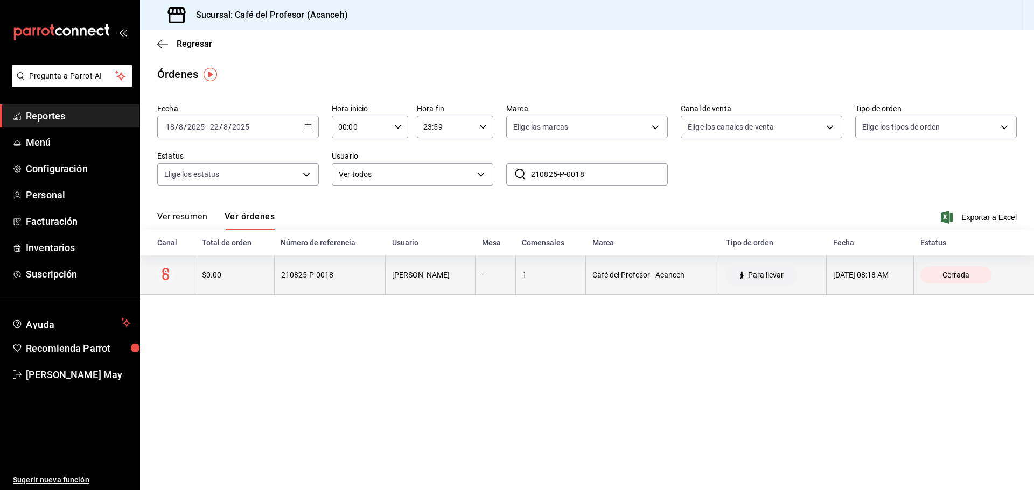
click at [274, 283] on th "210825-P-0018" at bounding box center [329, 275] width 111 height 39
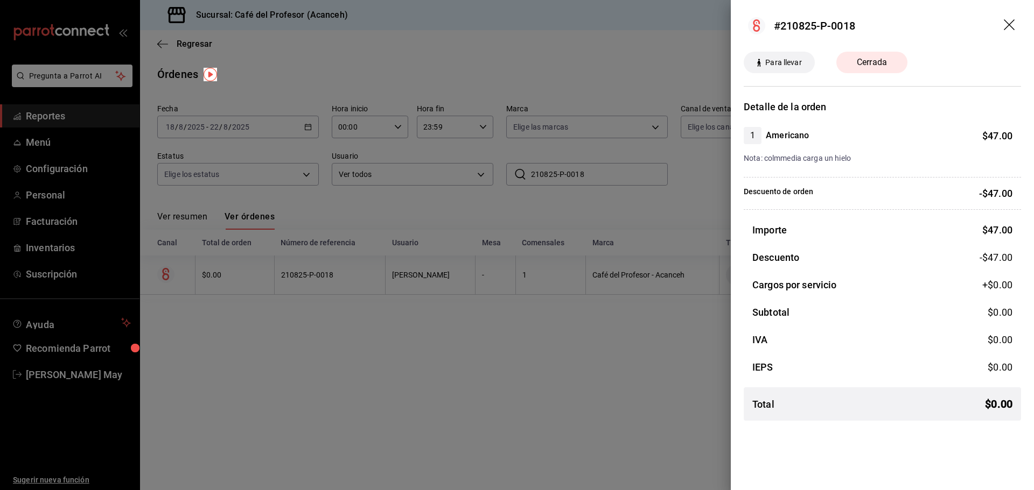
click at [909, 238] on div "Importe $ 47.00 Descuento -$47.00 Cargos por servicio +$ 0.00 Subtotal $ 0.00 I…" at bounding box center [882, 326] width 277 height 207
click at [550, 325] on div at bounding box center [517, 245] width 1034 height 490
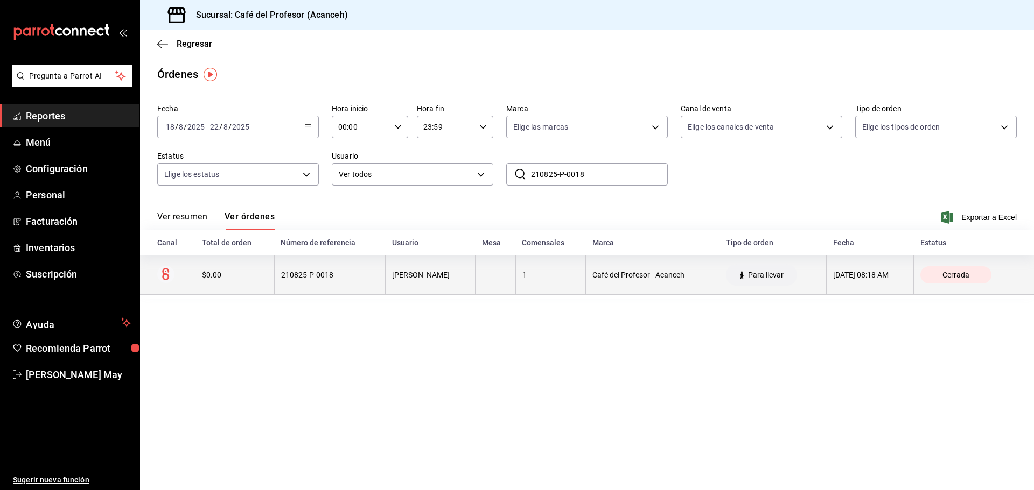
click at [515, 267] on th "1" at bounding box center [550, 275] width 70 height 39
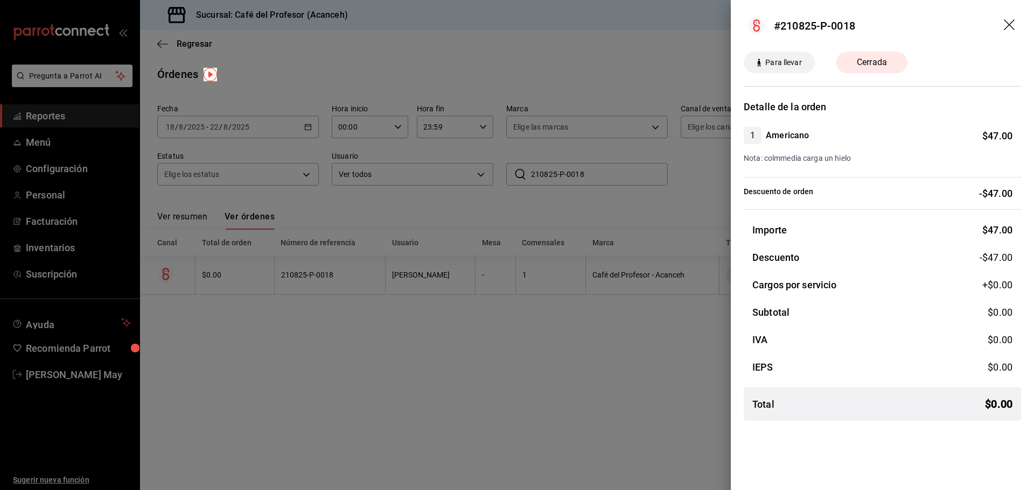
click at [702, 217] on div at bounding box center [517, 245] width 1034 height 490
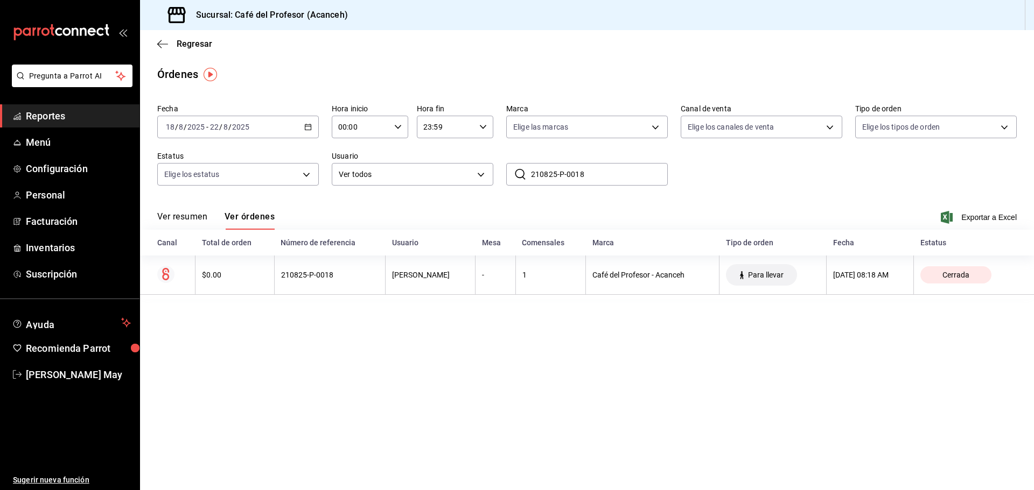
click at [588, 170] on input "210825-P-0018" at bounding box center [599, 175] width 137 height 22
paste input "00825-P-0012"
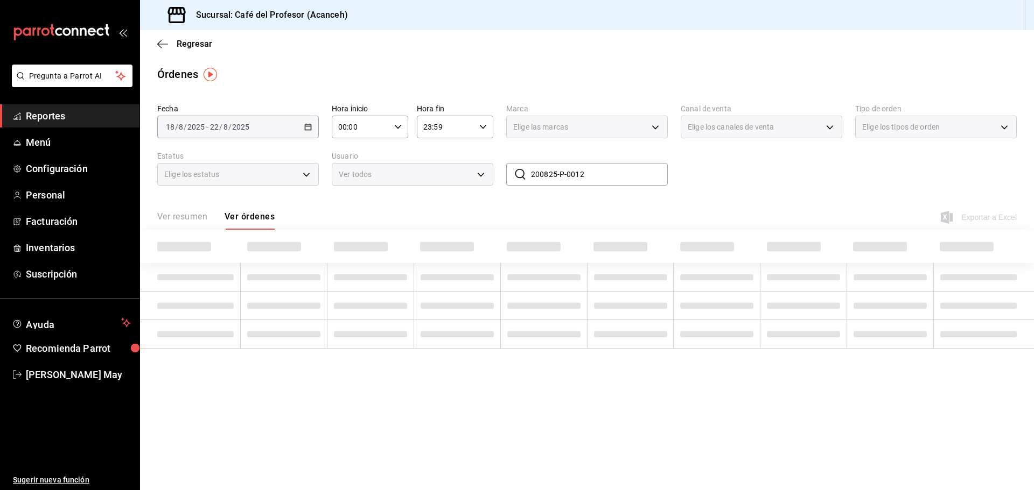
type input "200825-P-0012"
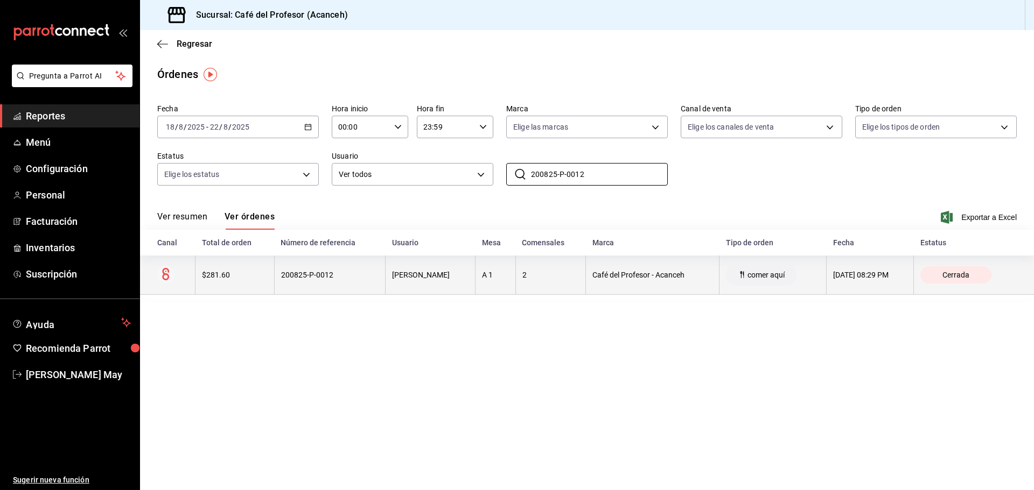
click at [241, 277] on div "$281.60" at bounding box center [235, 275] width 66 height 9
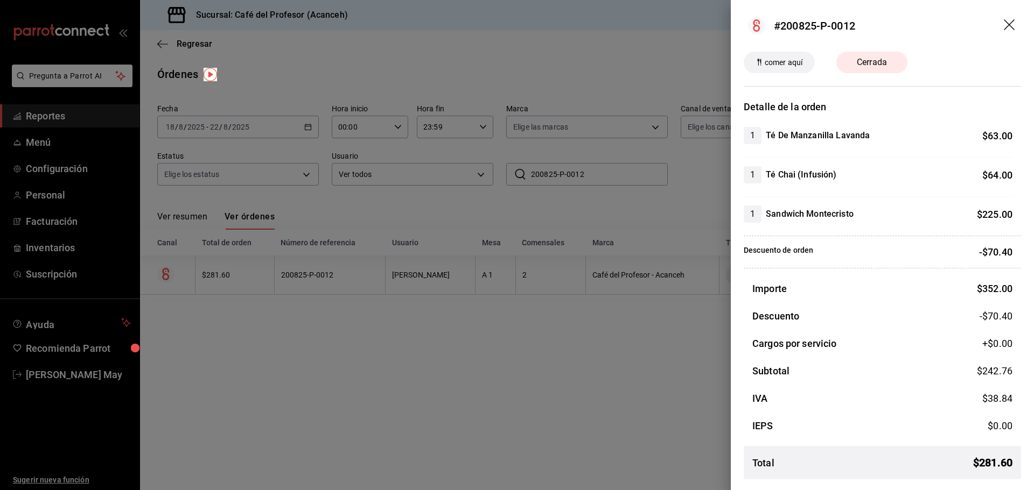
click at [474, 306] on div at bounding box center [517, 245] width 1034 height 490
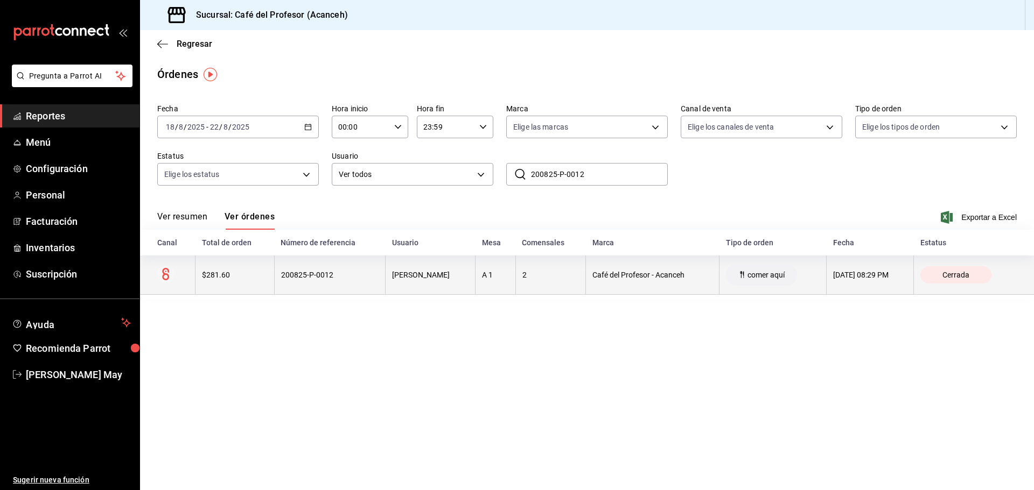
click at [613, 279] on div "Café del Profesor - Acanceh" at bounding box center [652, 275] width 120 height 9
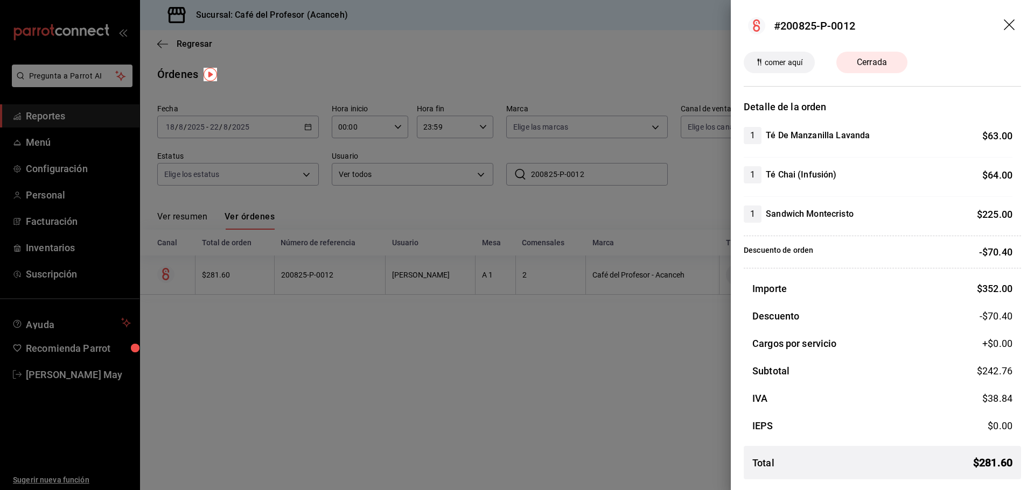
click at [414, 295] on div at bounding box center [517, 245] width 1034 height 490
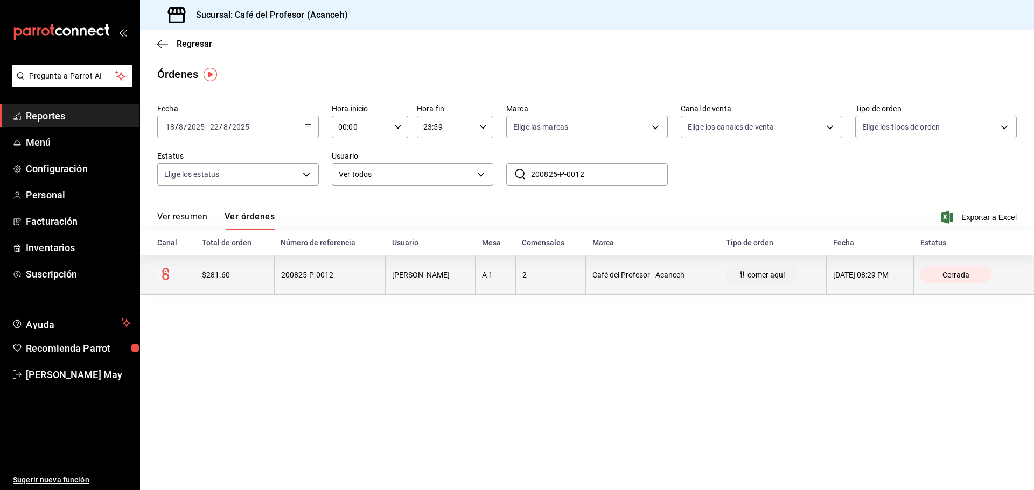
click at [443, 277] on div "Daniel De la peña" at bounding box center [430, 275] width 76 height 9
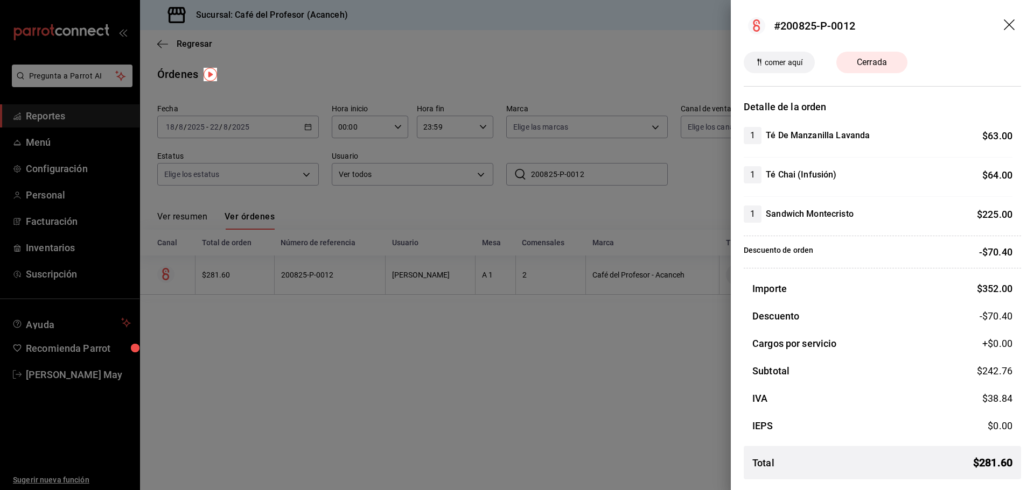
click at [550, 316] on div at bounding box center [517, 245] width 1034 height 490
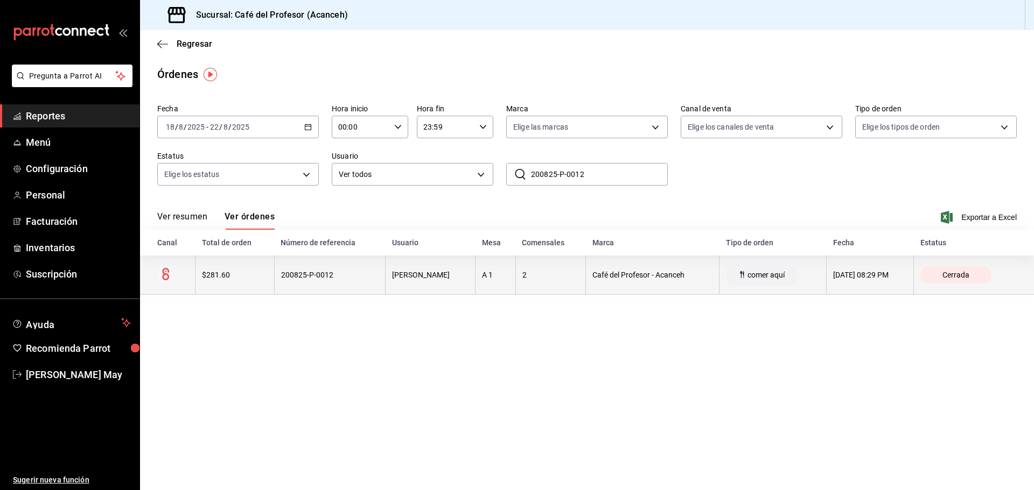
click at [849, 271] on div "20/08/2025 08:29 PM" at bounding box center [870, 275] width 74 height 9
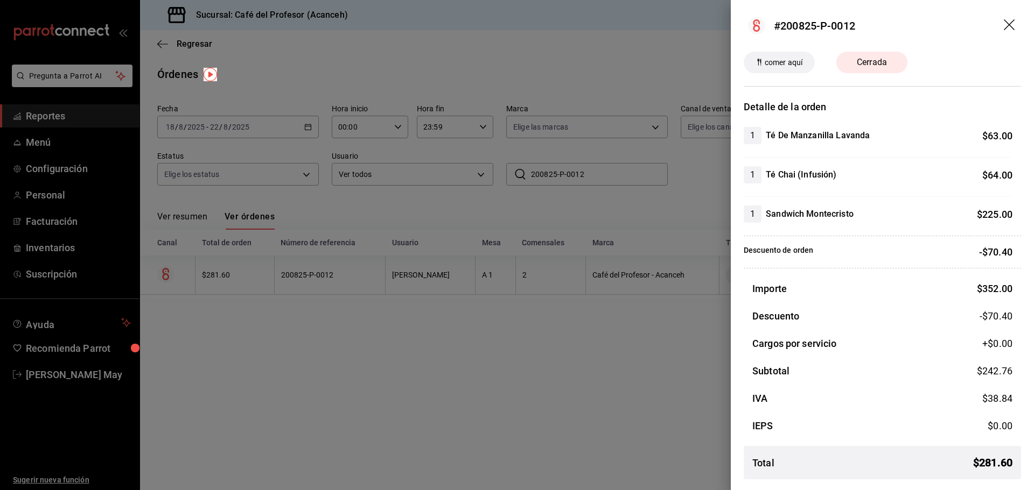
click at [583, 338] on div at bounding box center [517, 245] width 1034 height 490
